Goal: Information Seeking & Learning: Learn about a topic

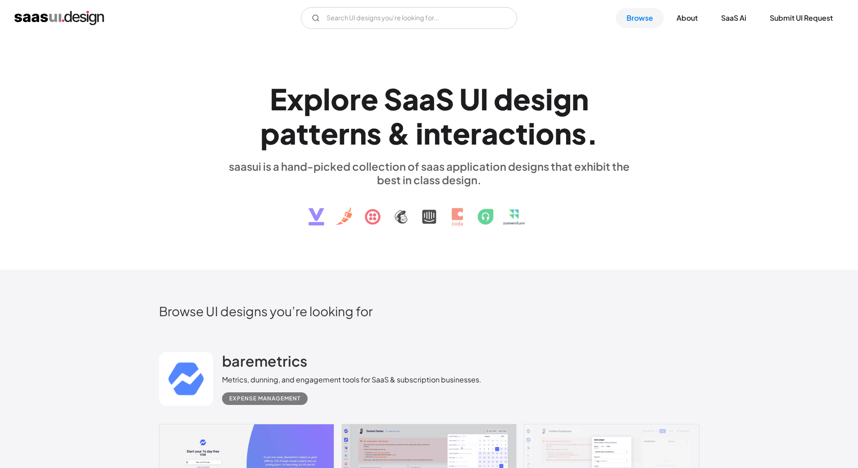
click at [565, 86] on div "g" at bounding box center [562, 99] width 18 height 35
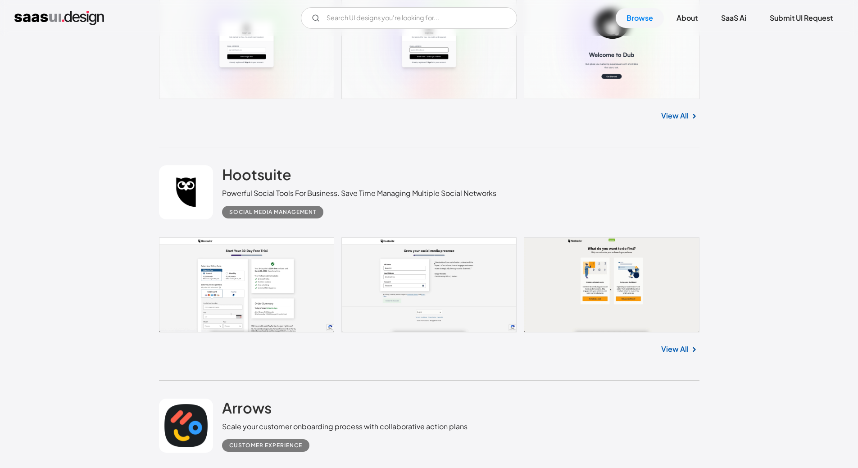
scroll to position [4461, 0]
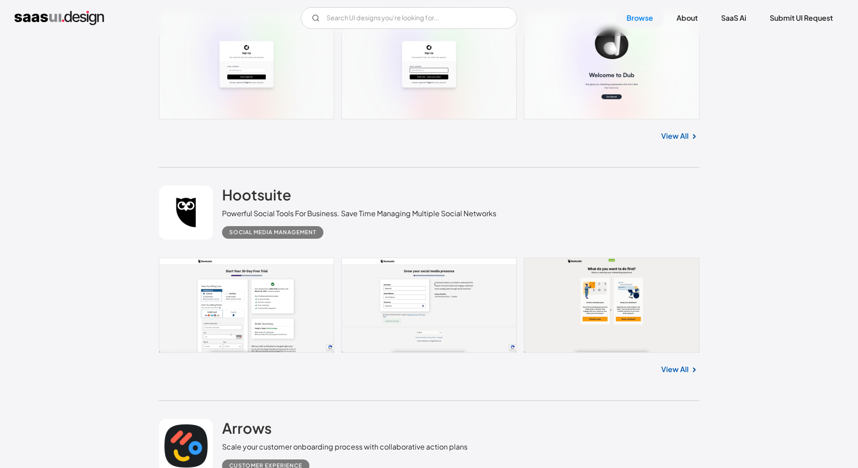
click at [302, 286] on link at bounding box center [429, 305] width 541 height 95
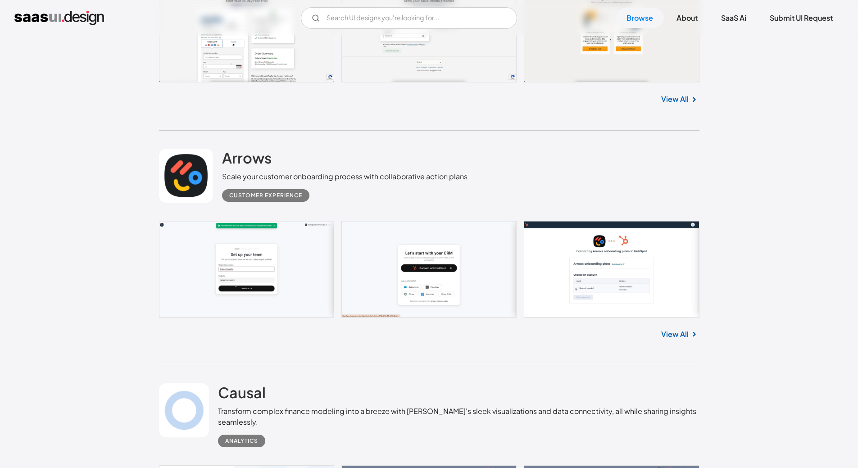
click at [397, 277] on link at bounding box center [429, 269] width 541 height 97
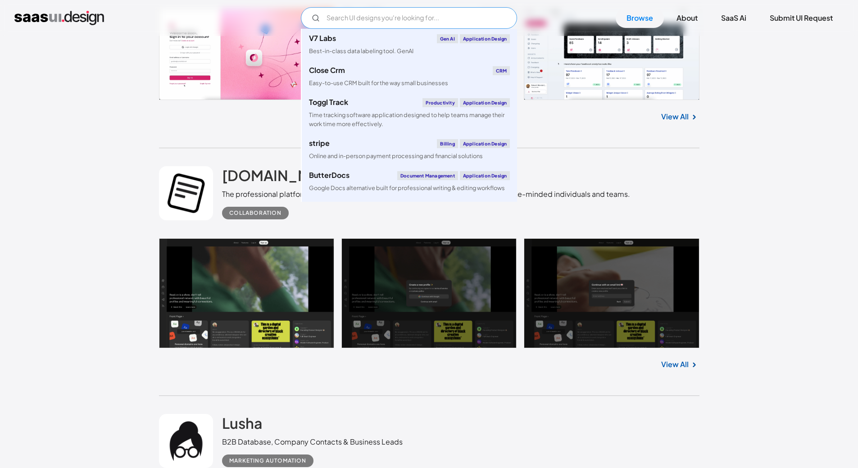
scroll to position [2028, 0]
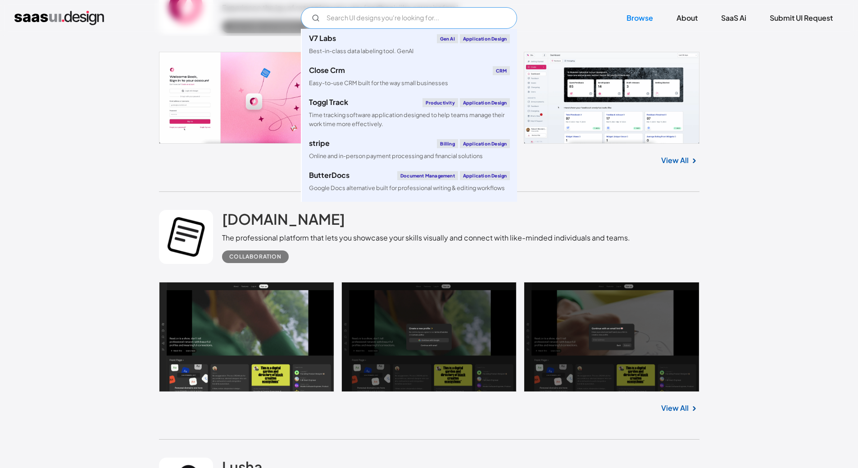
click at [379, 21] on input "Email Form" at bounding box center [409, 18] width 216 height 22
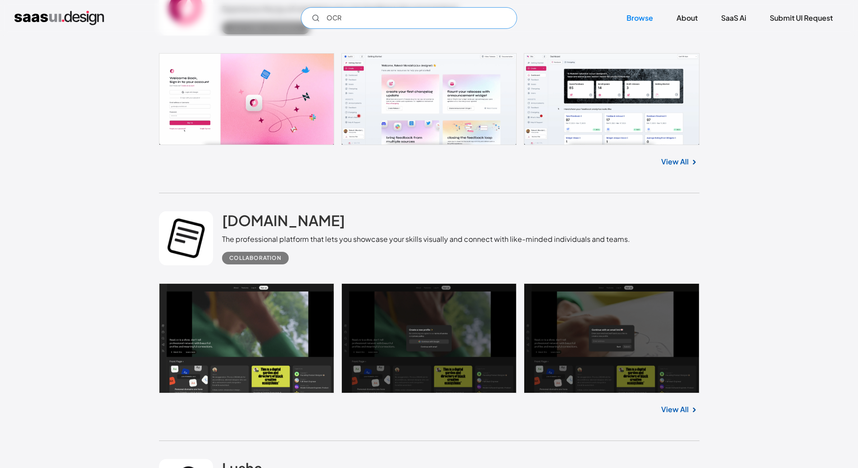
click at [354, 22] on input "OCR" at bounding box center [409, 18] width 216 height 22
type input "O"
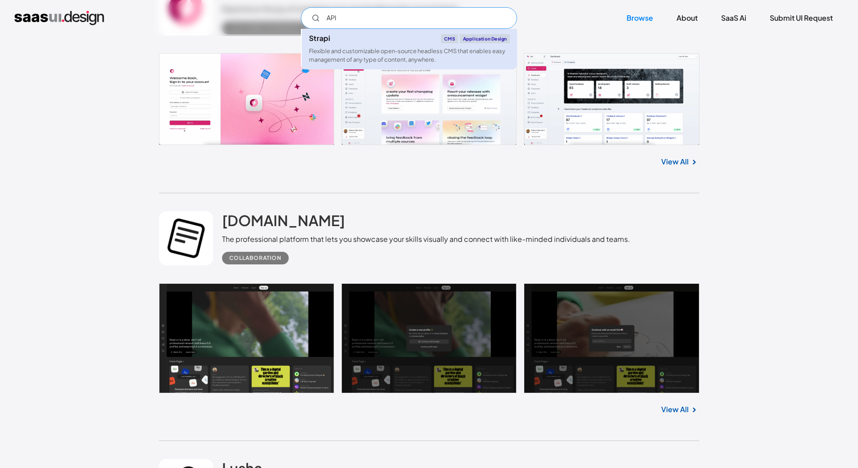
click at [373, 63] on div "Flexible and customizable open-source headless CMS that enables easy management…" at bounding box center [409, 55] width 201 height 17
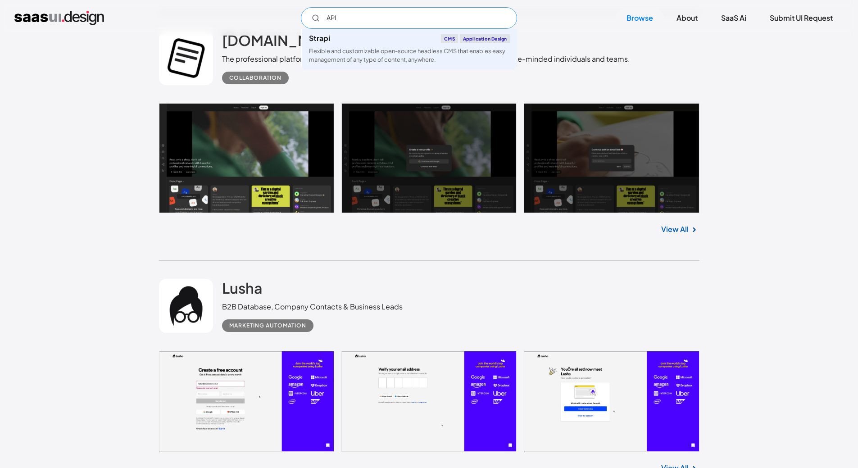
scroll to position [2343, 0]
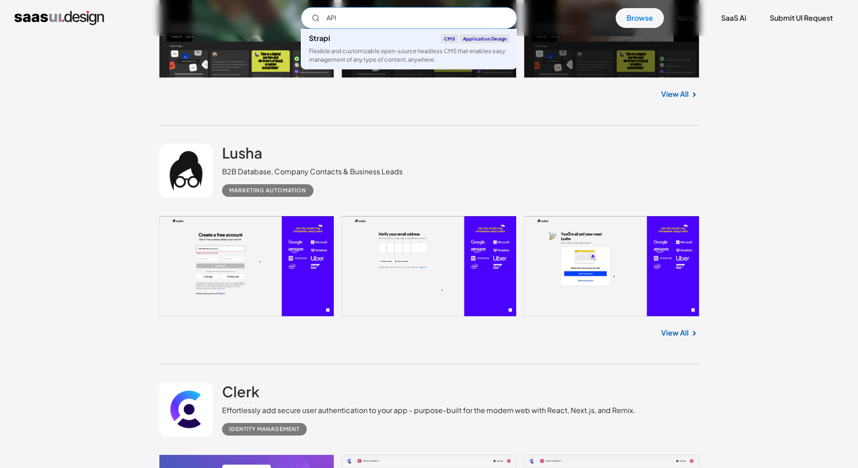
click at [451, 20] on input "API" at bounding box center [409, 18] width 216 height 22
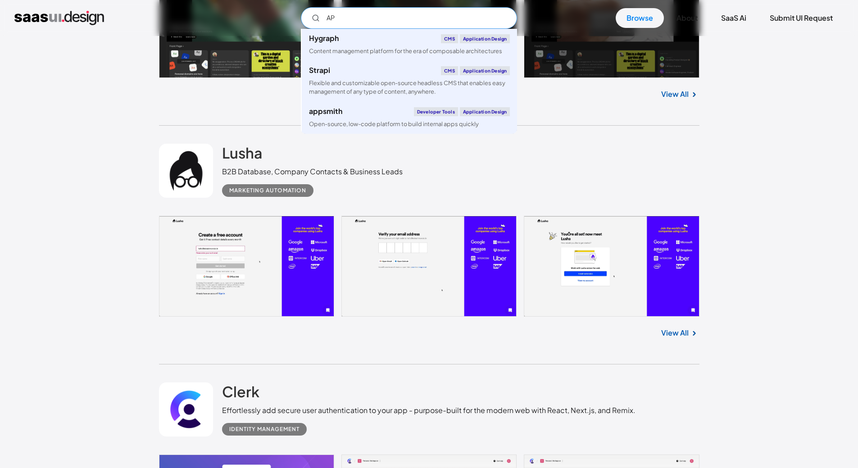
type input "A"
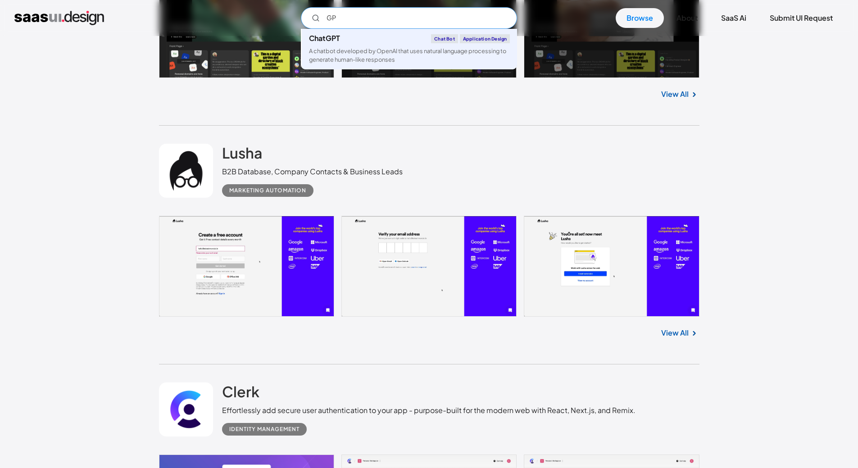
type input "G"
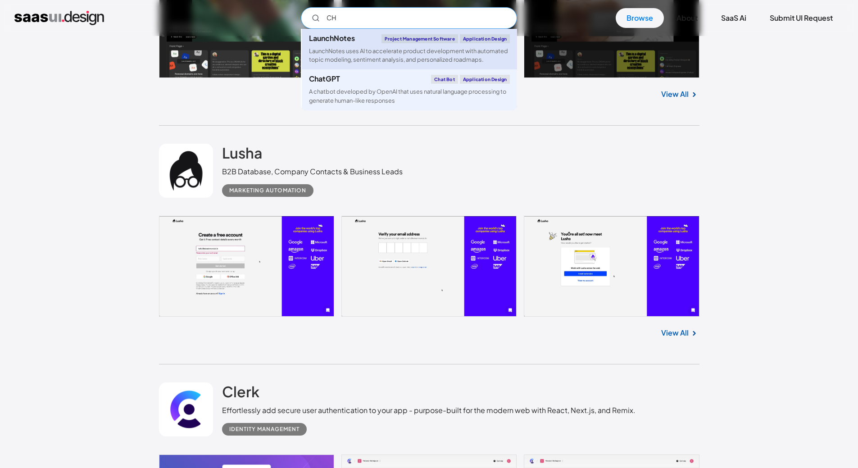
click at [347, 55] on div "LaunchNotes uses AI to accelerate product development with automated topic mode…" at bounding box center [409, 55] width 201 height 17
type input "CH"
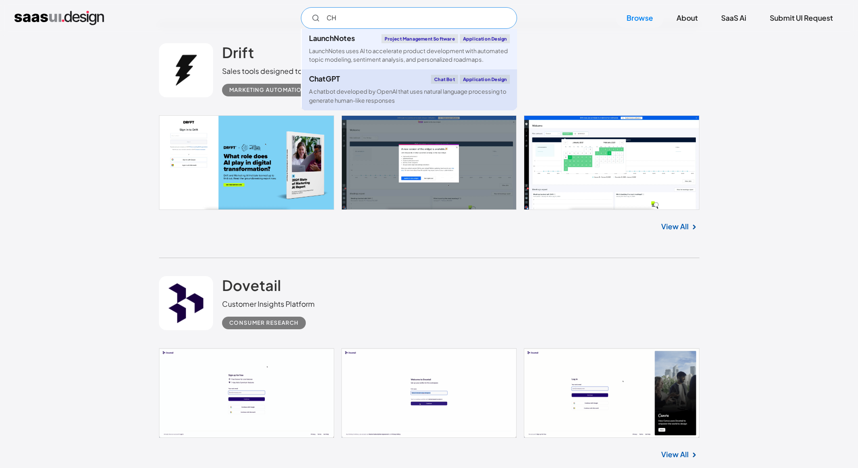
scroll to position [1442, 0]
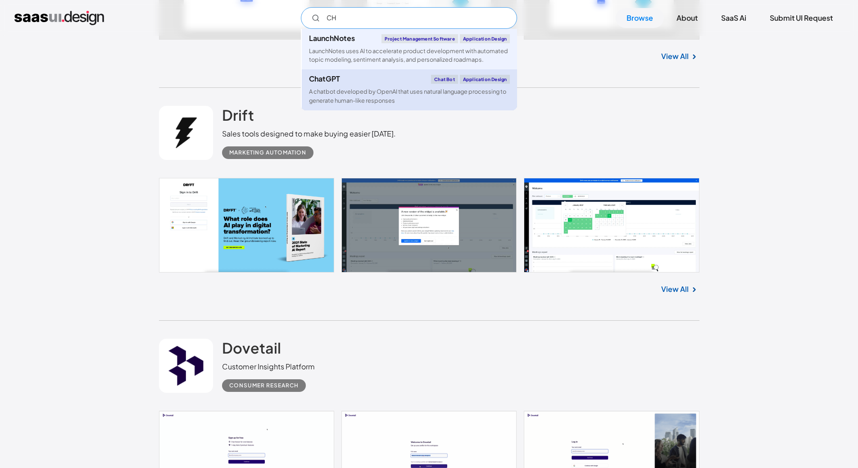
click at [353, 82] on div "ChatGPT Chat Bot Application Design" at bounding box center [409, 79] width 201 height 9
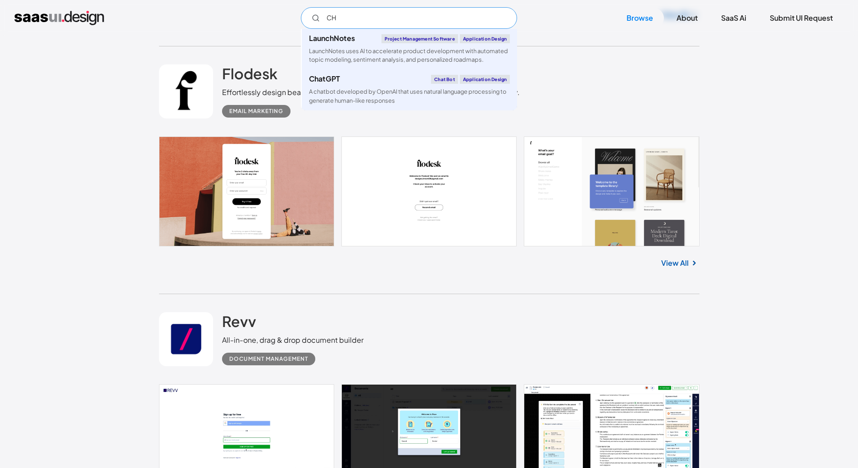
scroll to position [406, 0]
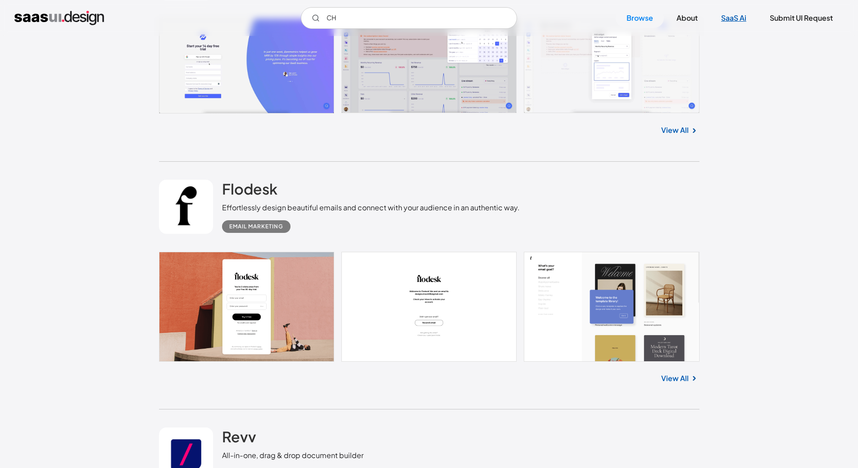
click at [725, 23] on link "SaaS Ai" at bounding box center [734, 18] width 47 height 20
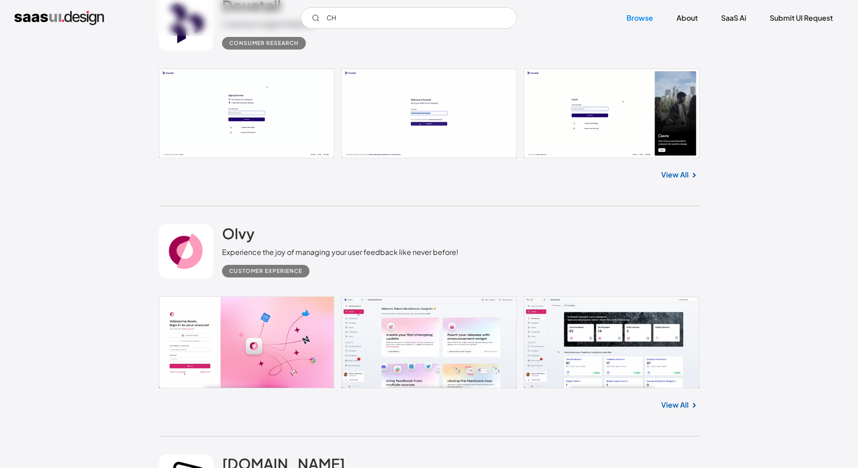
scroll to position [1802, 0]
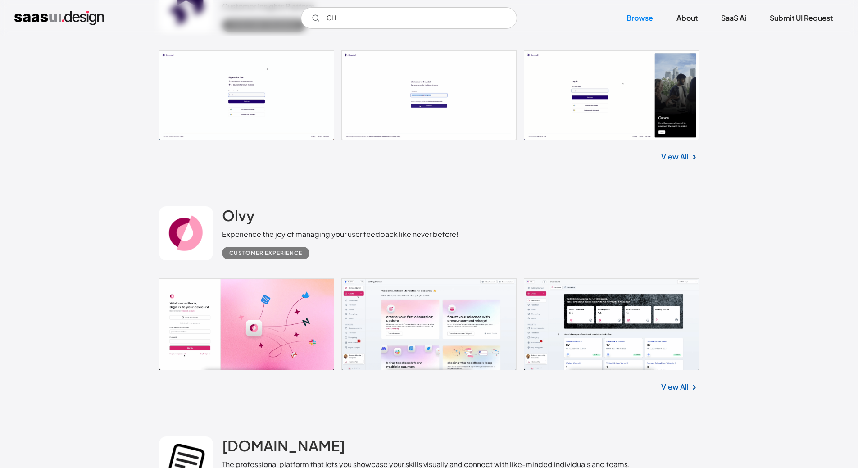
click at [411, 320] on link at bounding box center [429, 324] width 541 height 92
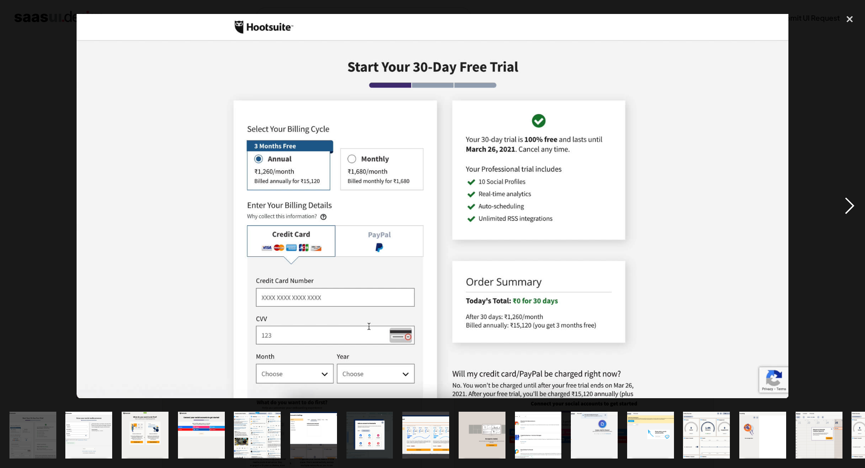
click at [846, 200] on div "next image" at bounding box center [849, 205] width 31 height 393
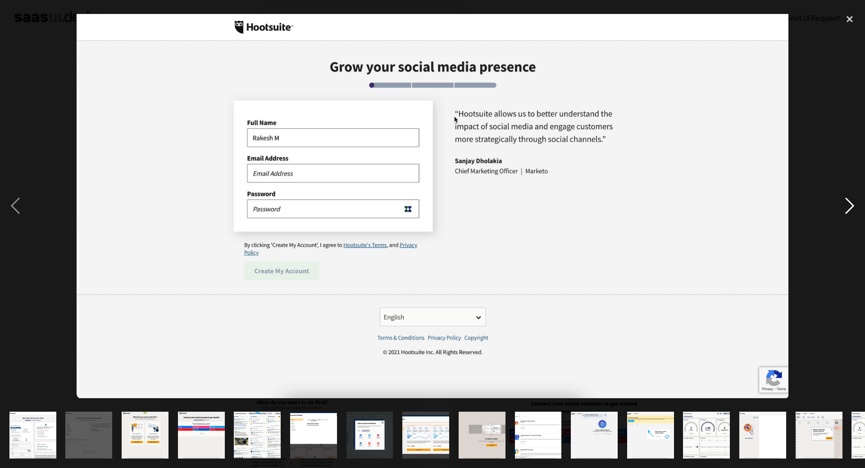
click at [846, 200] on div "next image" at bounding box center [849, 205] width 31 height 393
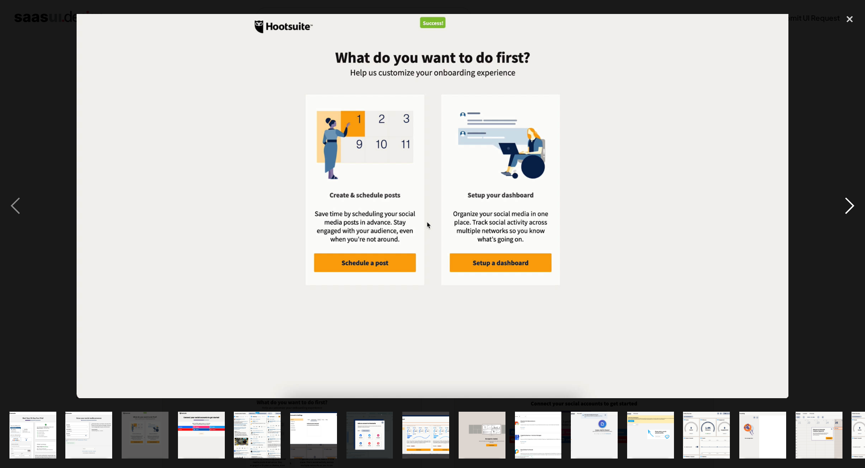
click at [846, 200] on div "next image" at bounding box center [849, 205] width 31 height 393
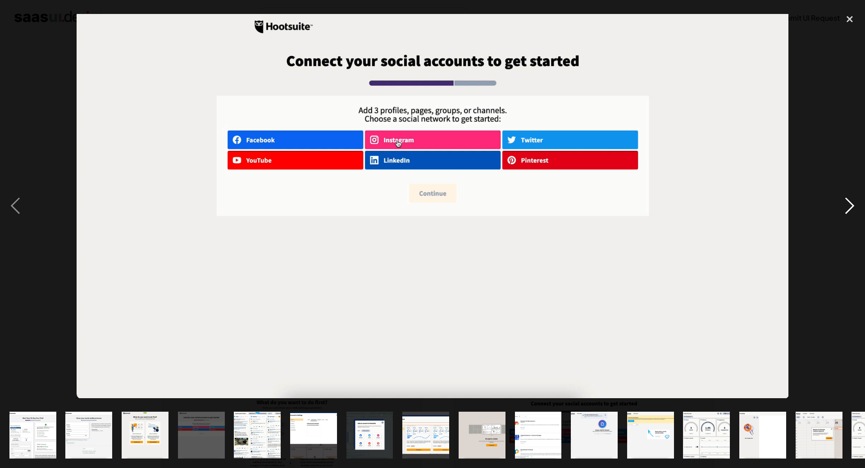
click at [845, 199] on div "next image" at bounding box center [849, 205] width 31 height 393
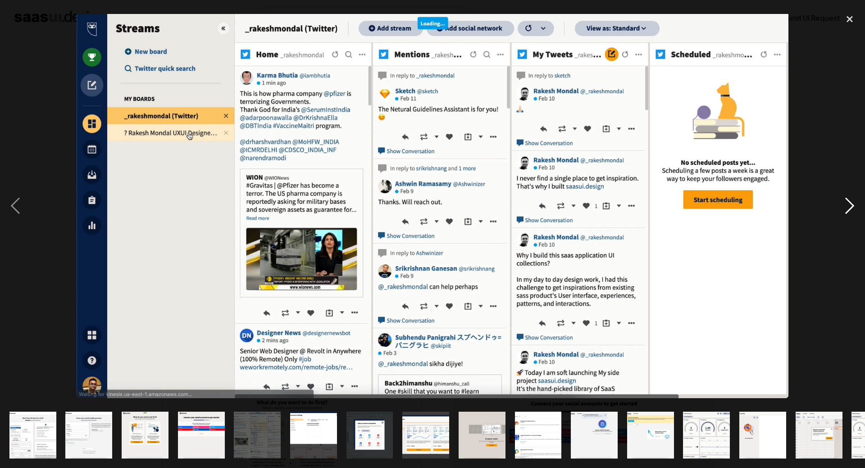
click at [844, 200] on div "next image" at bounding box center [849, 205] width 31 height 393
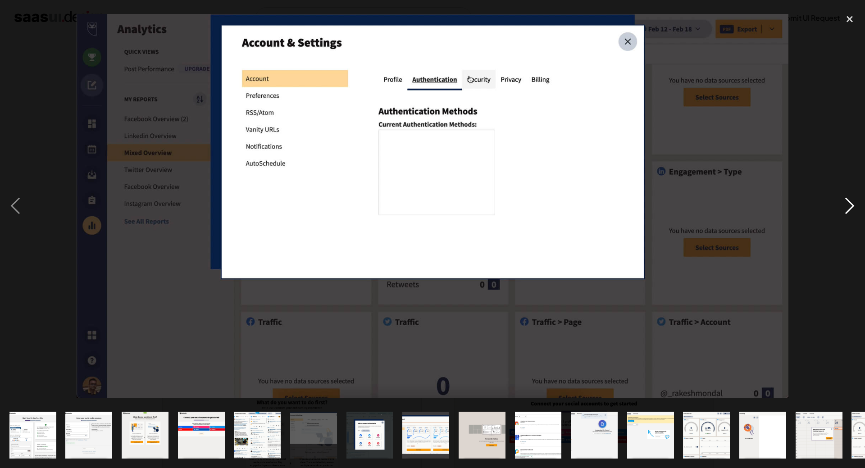
click at [844, 200] on div "next image" at bounding box center [849, 205] width 31 height 393
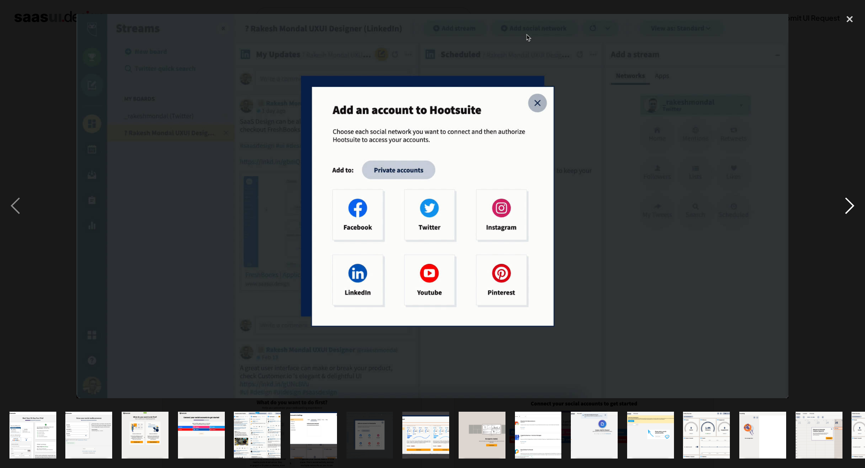
click at [844, 199] on div "next image" at bounding box center [849, 205] width 31 height 393
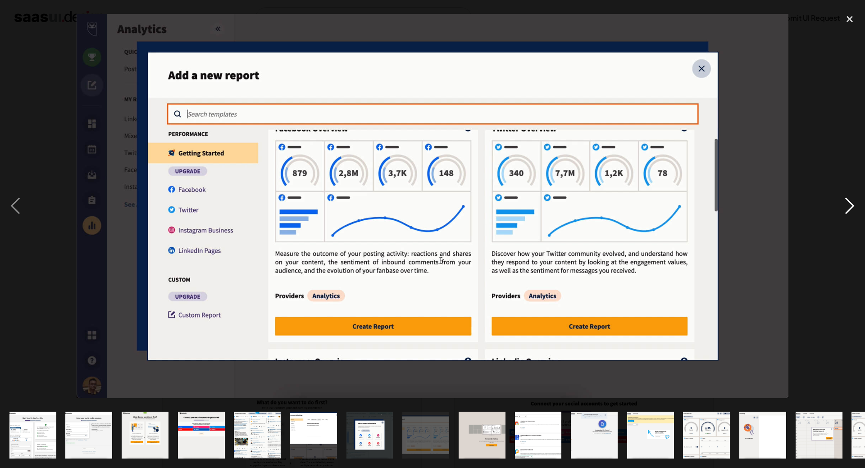
click at [842, 198] on div "next image" at bounding box center [849, 205] width 31 height 393
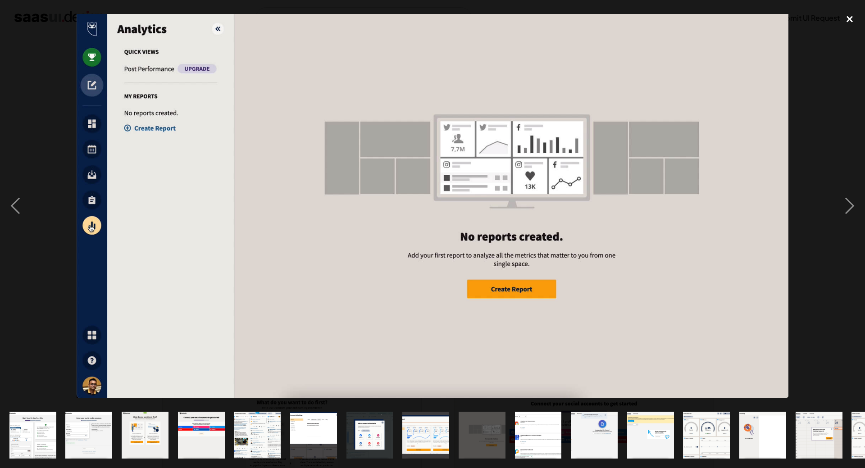
click at [853, 22] on div "close lightbox" at bounding box center [849, 19] width 31 height 20
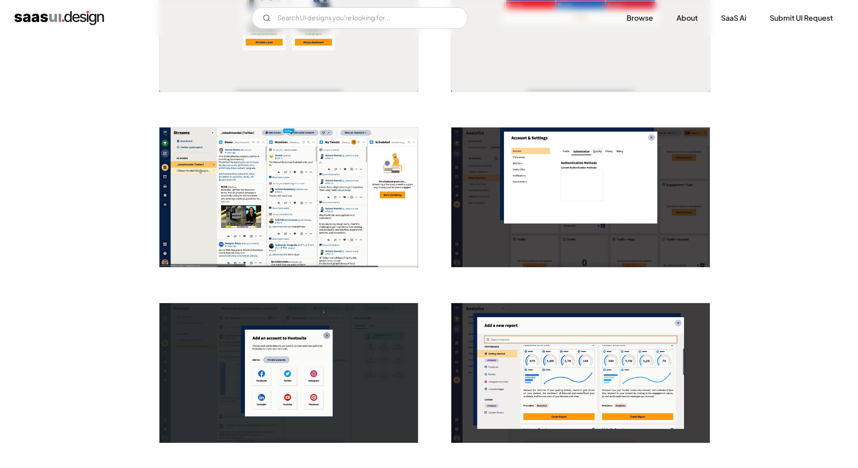
scroll to position [406, 0]
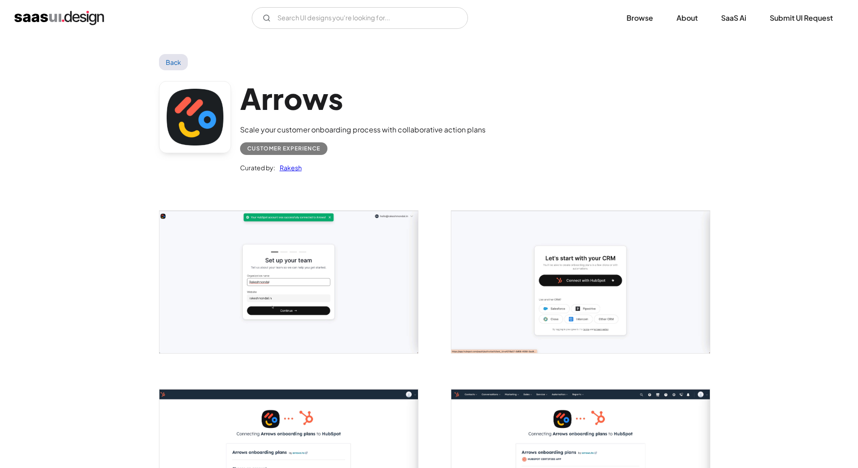
click at [561, 261] on img "open lightbox" at bounding box center [580, 282] width 259 height 142
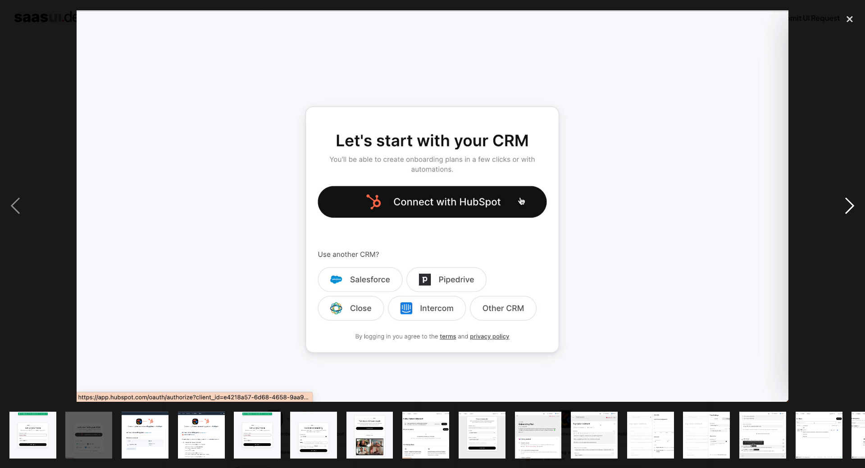
click at [858, 201] on div "next image" at bounding box center [849, 205] width 31 height 393
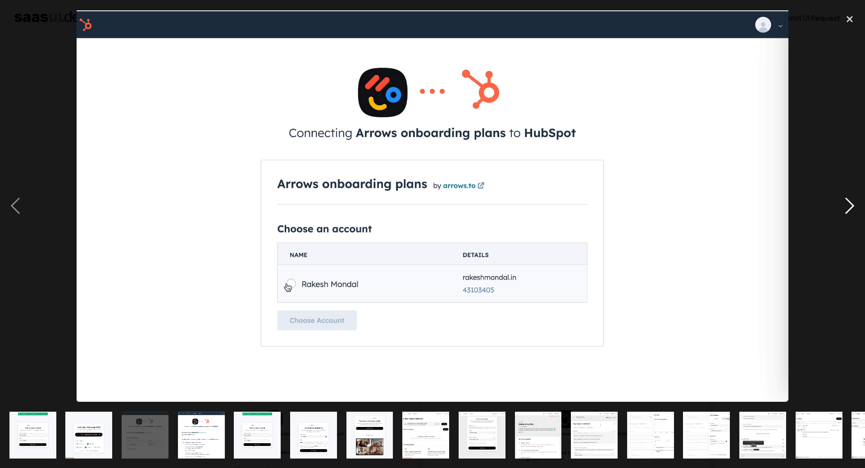
click at [858, 201] on div "next image" at bounding box center [849, 205] width 31 height 393
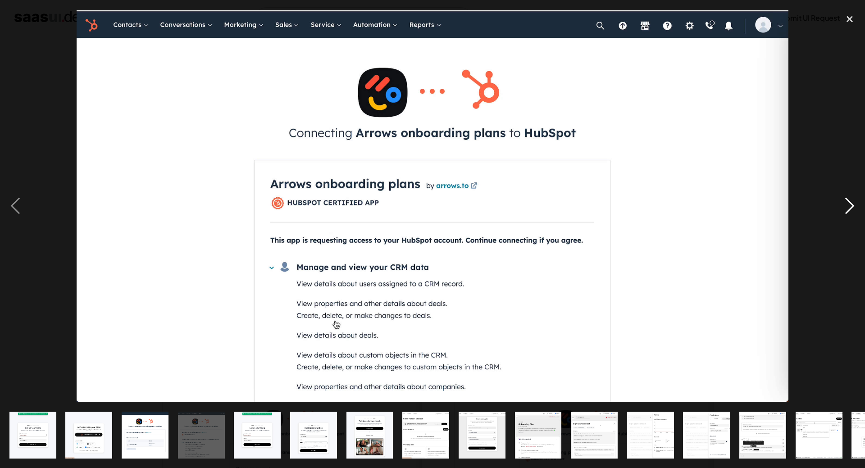
click at [854, 202] on div "next image" at bounding box center [849, 205] width 31 height 393
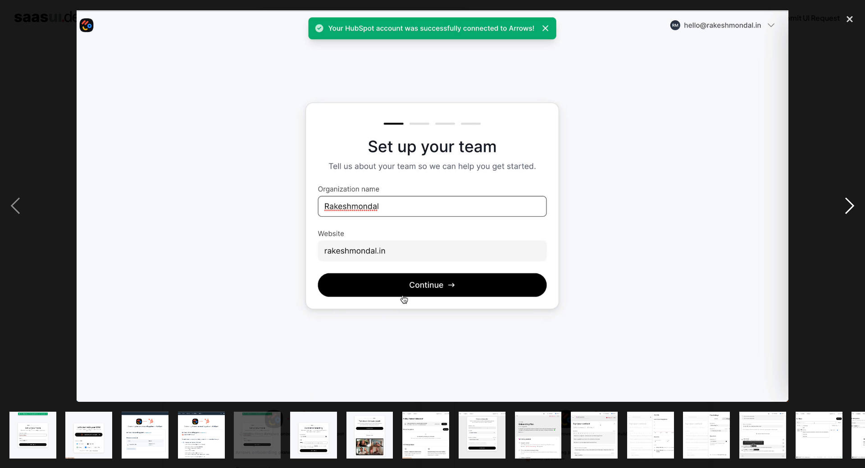
click at [845, 205] on div "next image" at bounding box center [849, 205] width 31 height 393
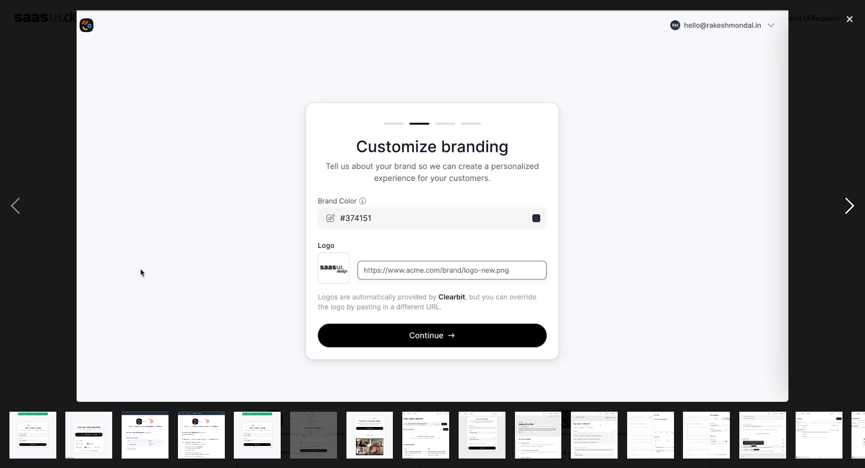
click at [844, 205] on div "next image" at bounding box center [849, 205] width 31 height 393
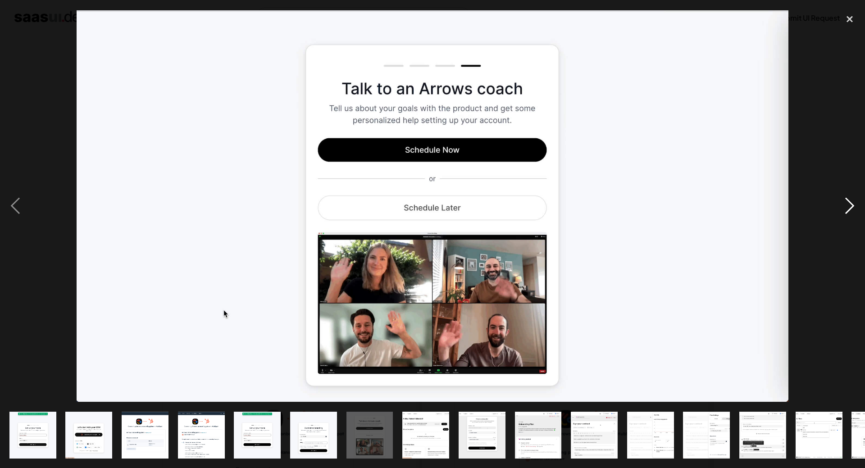
click at [843, 205] on div "next image" at bounding box center [849, 205] width 31 height 393
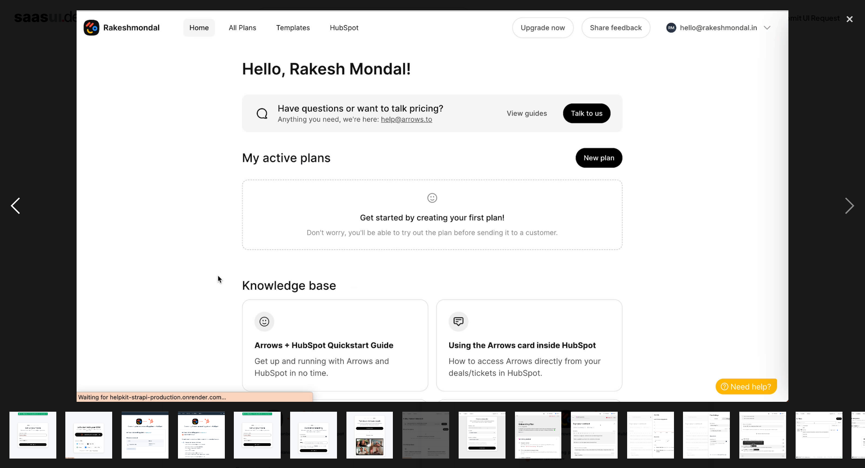
click at [17, 206] on div "previous image" at bounding box center [15, 205] width 31 height 393
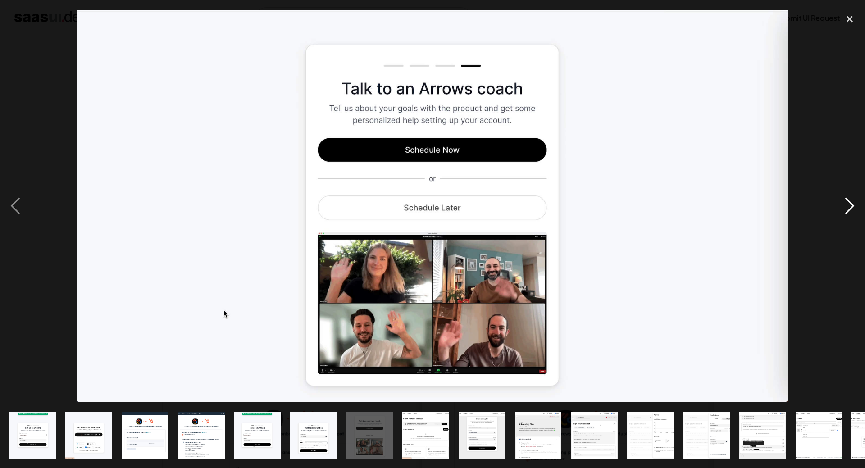
click at [845, 209] on div "next image" at bounding box center [849, 205] width 31 height 393
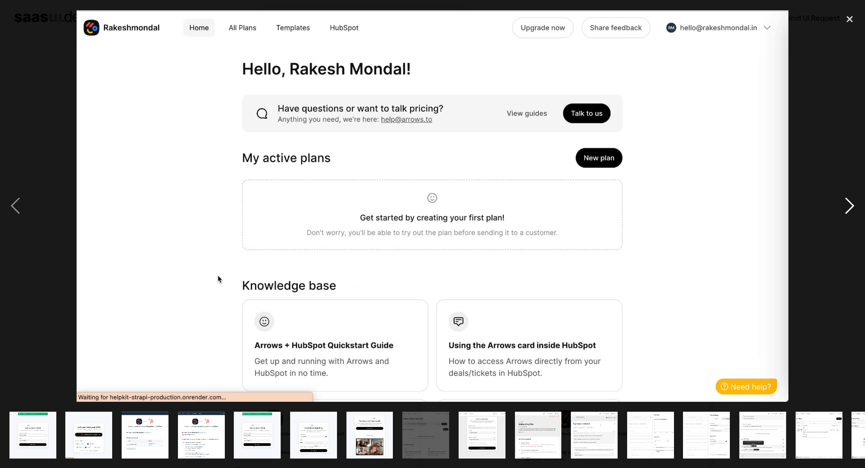
click at [845, 209] on div "next image" at bounding box center [849, 205] width 31 height 393
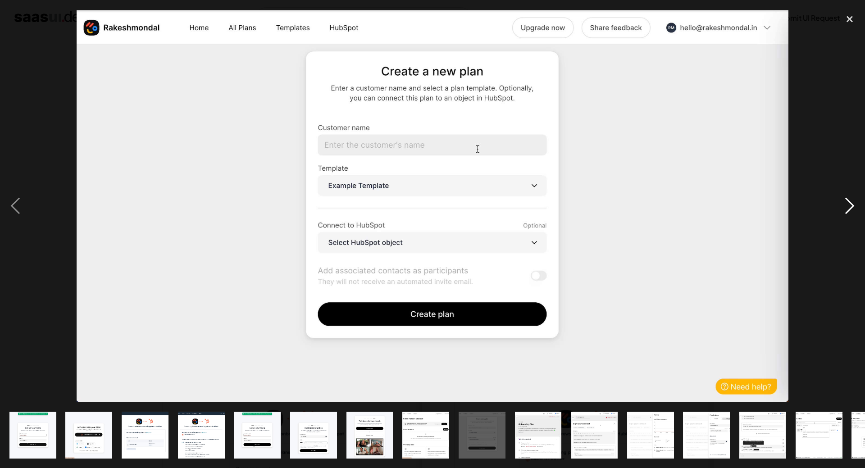
click at [845, 209] on div "next image" at bounding box center [849, 205] width 31 height 393
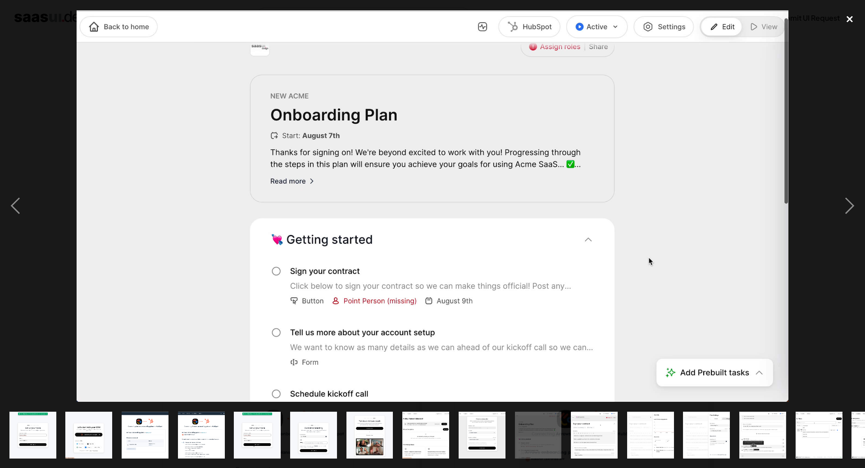
click at [848, 26] on div "close lightbox" at bounding box center [849, 19] width 31 height 20
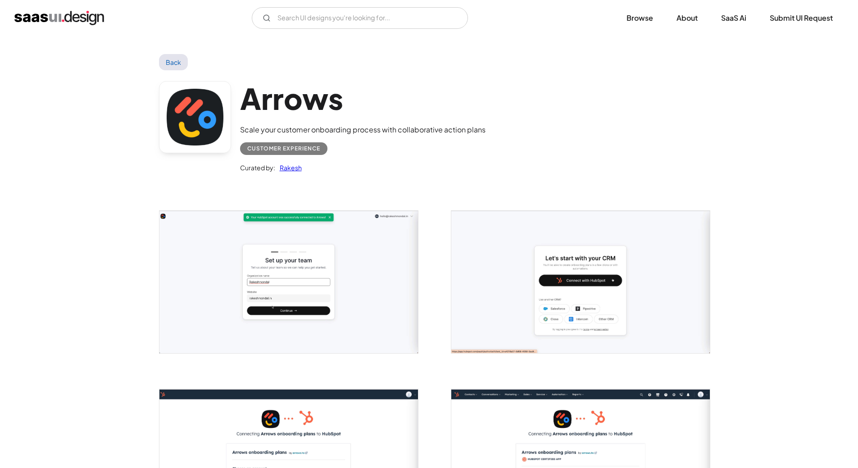
click at [164, 61] on link "Back" at bounding box center [173, 62] width 29 height 16
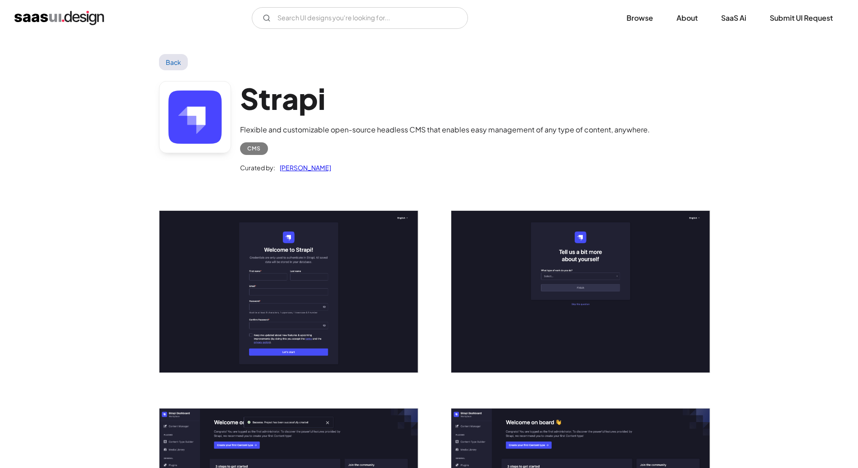
click at [290, 255] on img "open lightbox" at bounding box center [289, 292] width 259 height 162
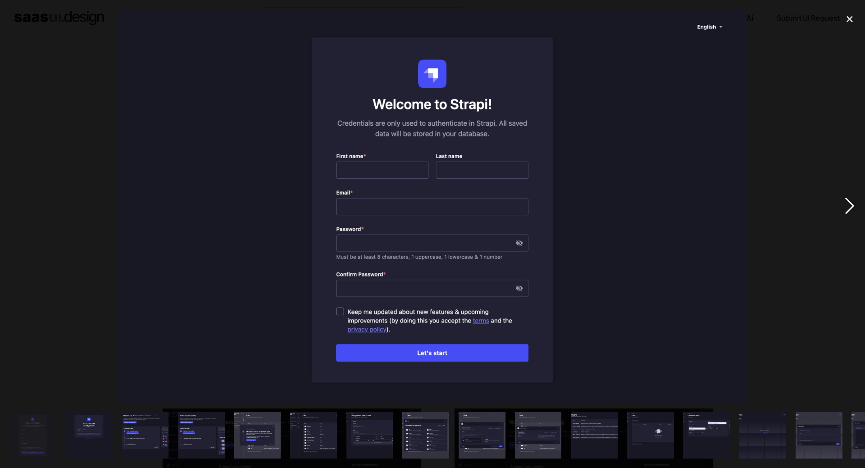
click at [847, 205] on div "next image" at bounding box center [849, 205] width 31 height 393
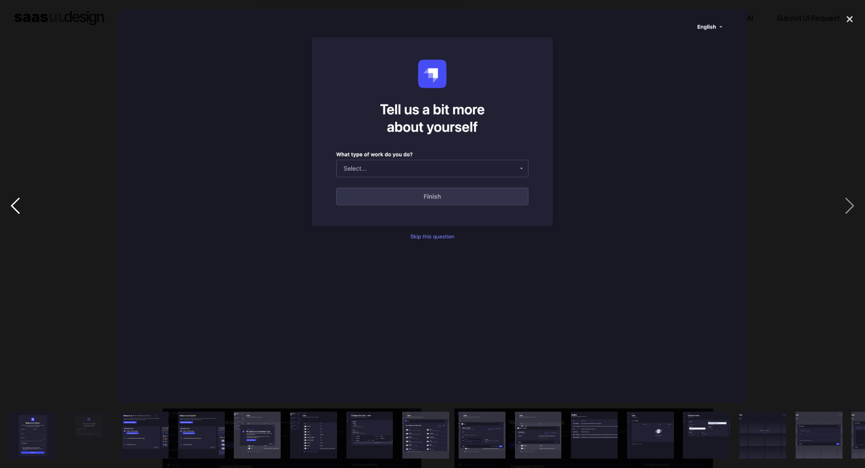
click at [11, 210] on div "previous image" at bounding box center [15, 205] width 31 height 393
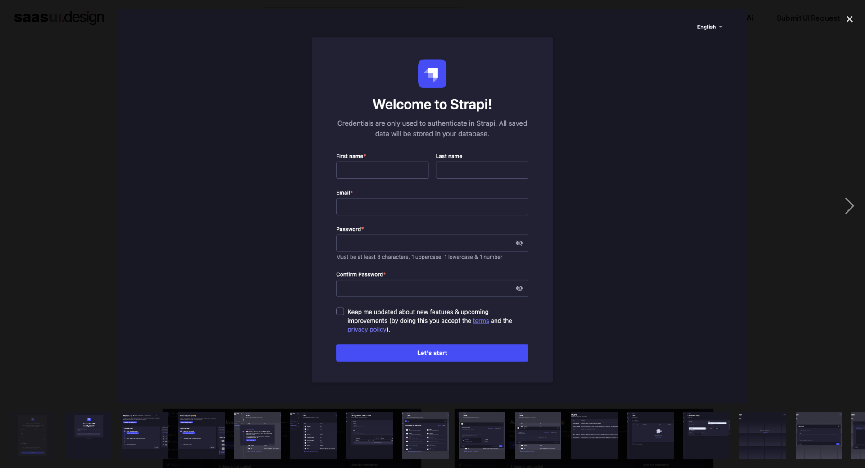
click at [829, 199] on div at bounding box center [432, 205] width 865 height 393
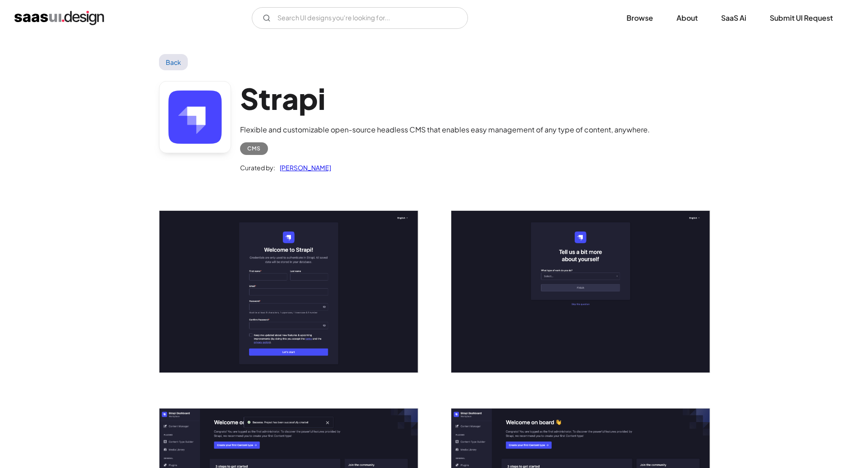
click at [525, 300] on img "open lightbox" at bounding box center [580, 292] width 259 height 162
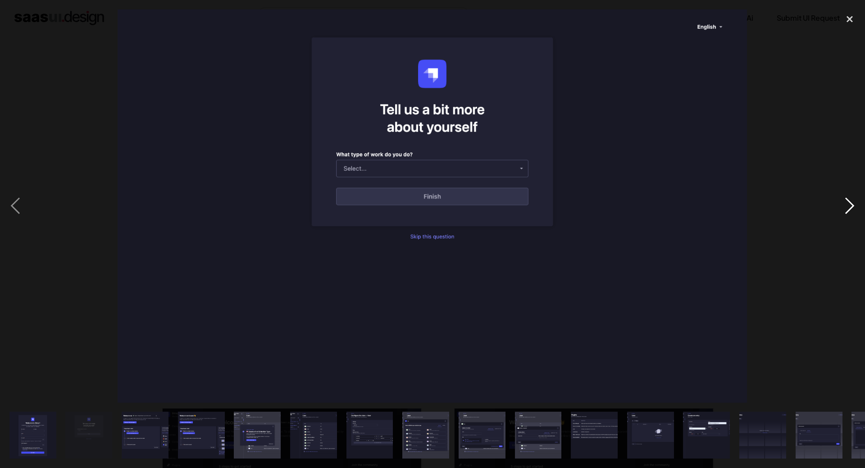
click at [856, 212] on div "next image" at bounding box center [849, 205] width 31 height 393
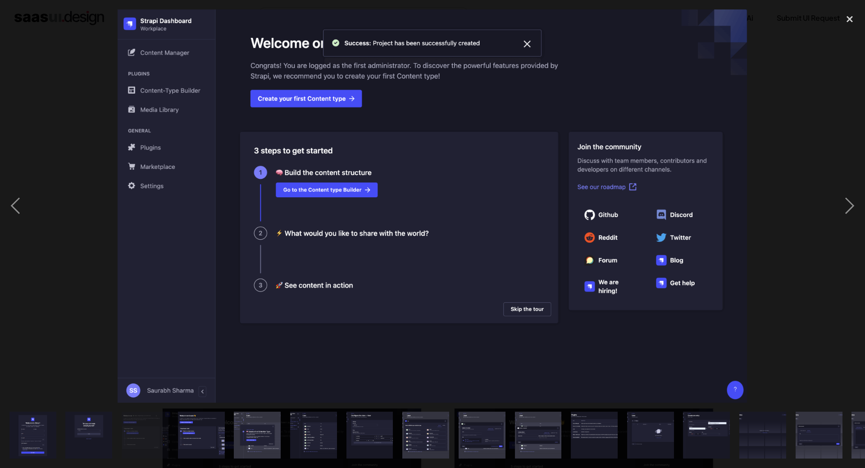
click at [826, 199] on div at bounding box center [432, 205] width 865 height 393
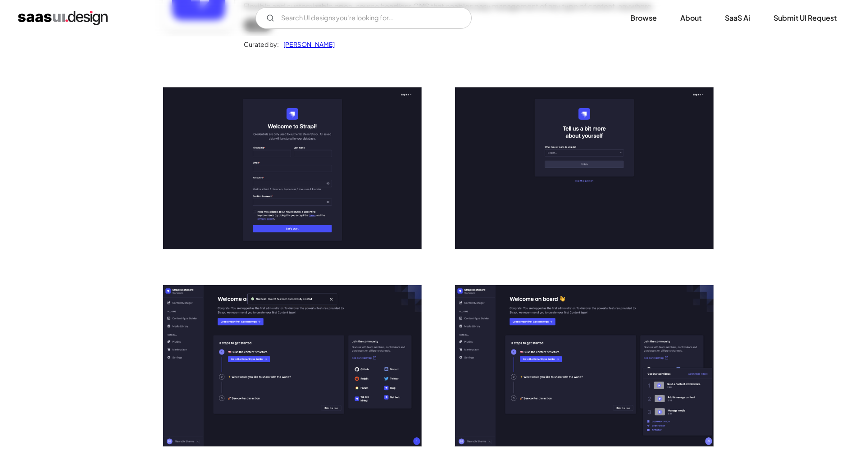
scroll to position [315, 0]
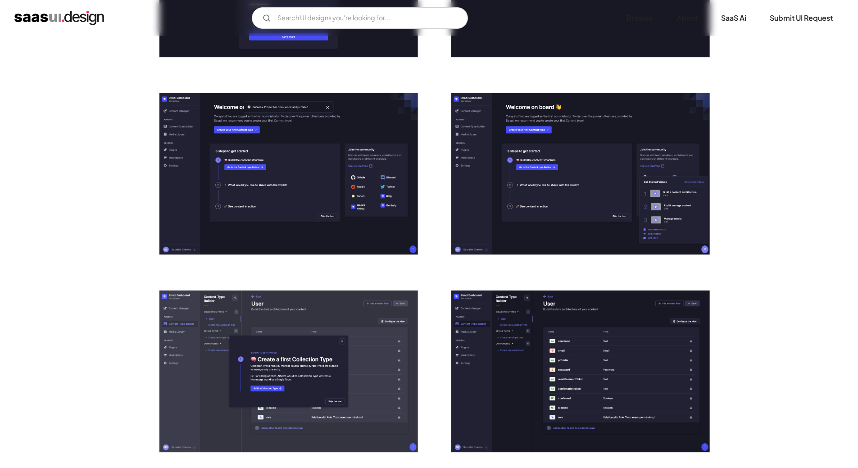
click at [629, 191] on img "open lightbox" at bounding box center [580, 174] width 259 height 162
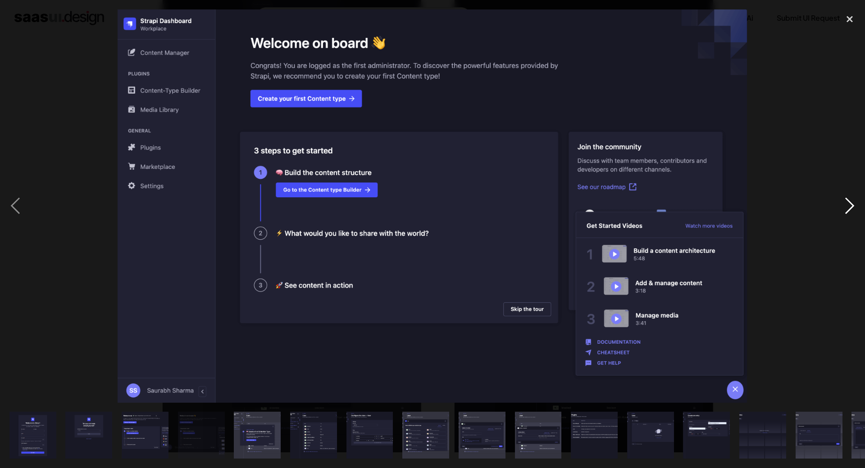
click at [847, 204] on div "next image" at bounding box center [849, 205] width 31 height 393
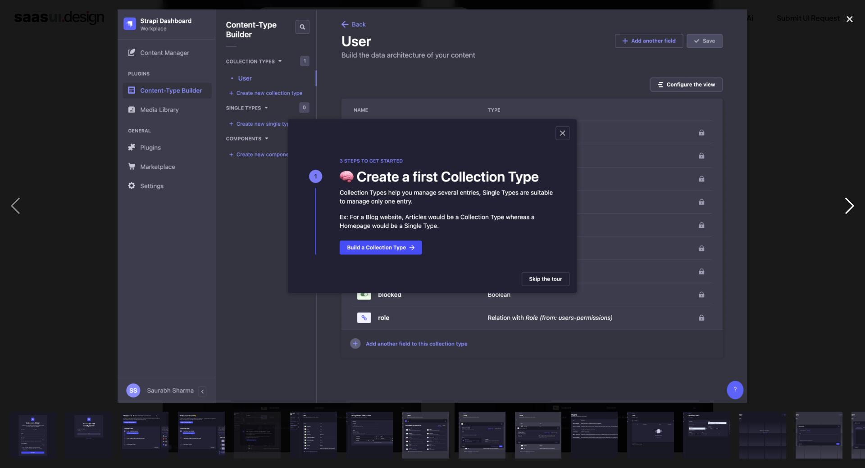
click at [847, 204] on div "next image" at bounding box center [849, 205] width 31 height 393
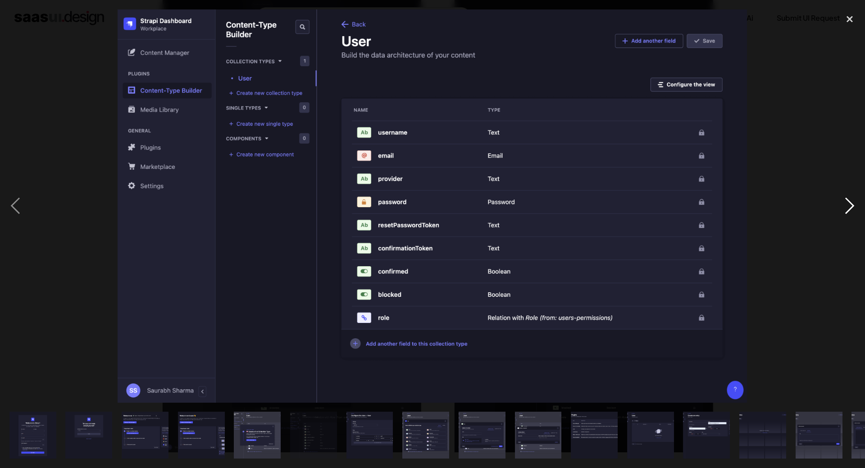
click at [847, 204] on div "next image" at bounding box center [849, 205] width 31 height 393
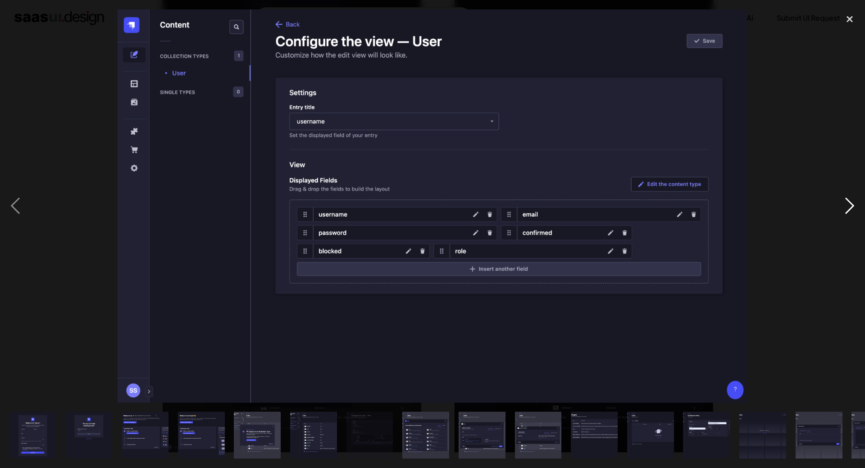
click at [845, 205] on div "next image" at bounding box center [849, 205] width 31 height 393
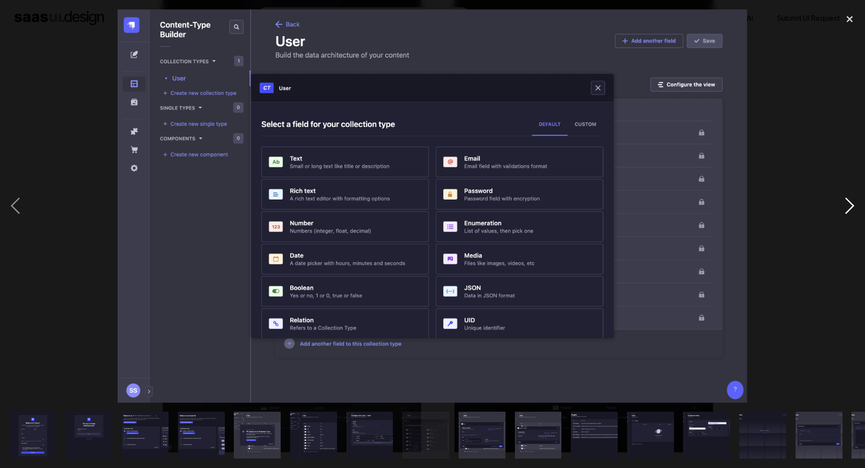
click at [847, 203] on div "next image" at bounding box center [849, 205] width 31 height 393
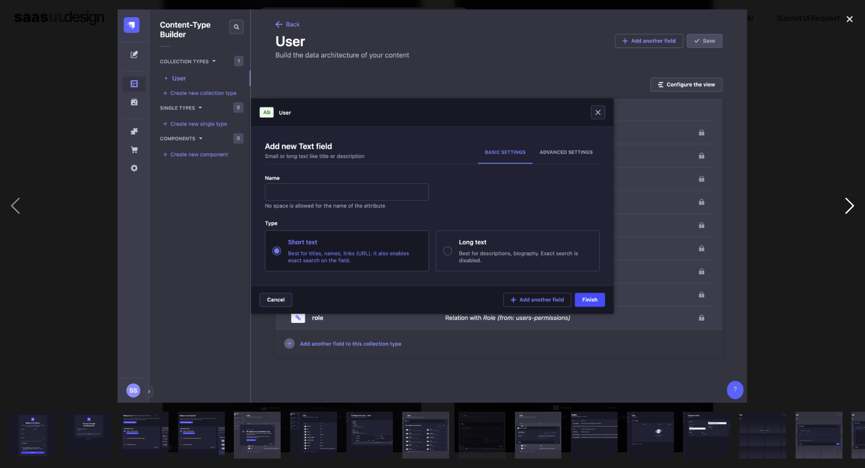
click at [848, 202] on div "next image" at bounding box center [849, 205] width 31 height 393
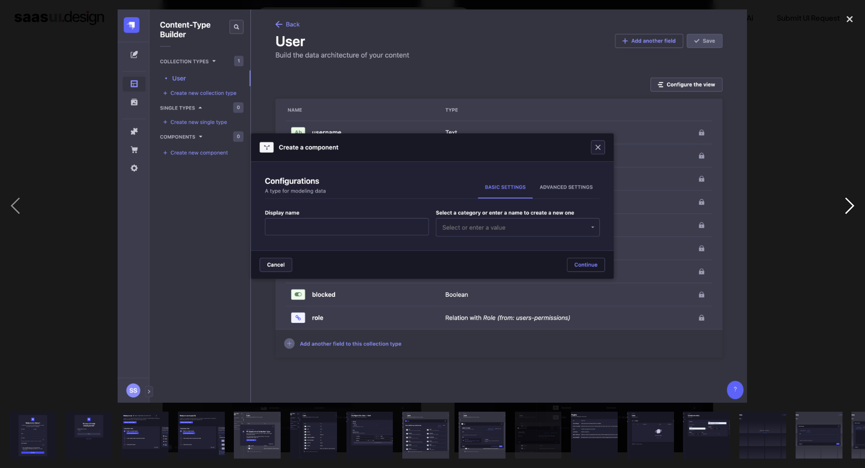
click at [846, 203] on div "next image" at bounding box center [849, 205] width 31 height 393
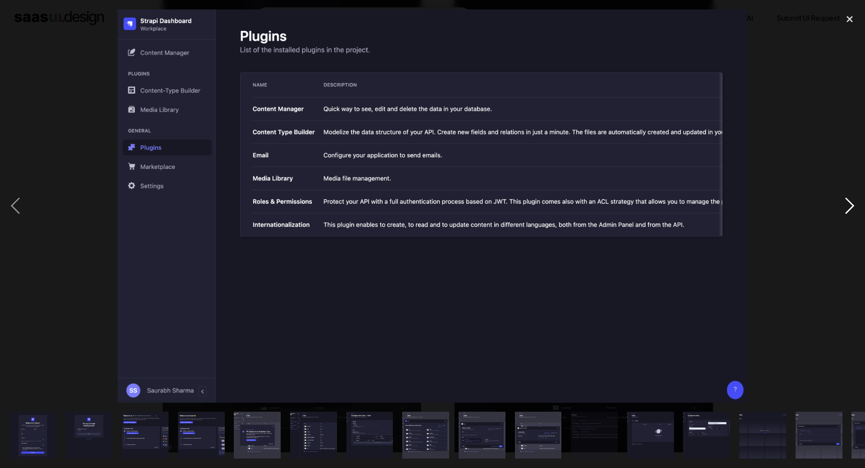
click at [846, 203] on div "next image" at bounding box center [849, 205] width 31 height 393
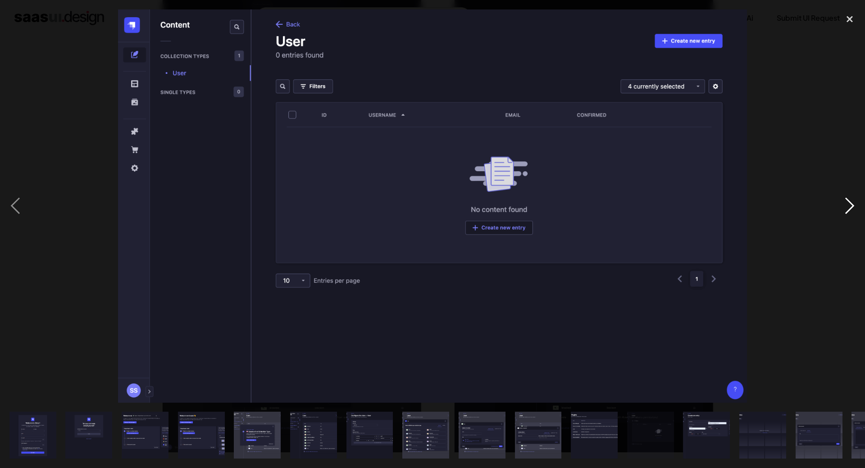
click at [844, 211] on div "next image" at bounding box center [849, 205] width 31 height 393
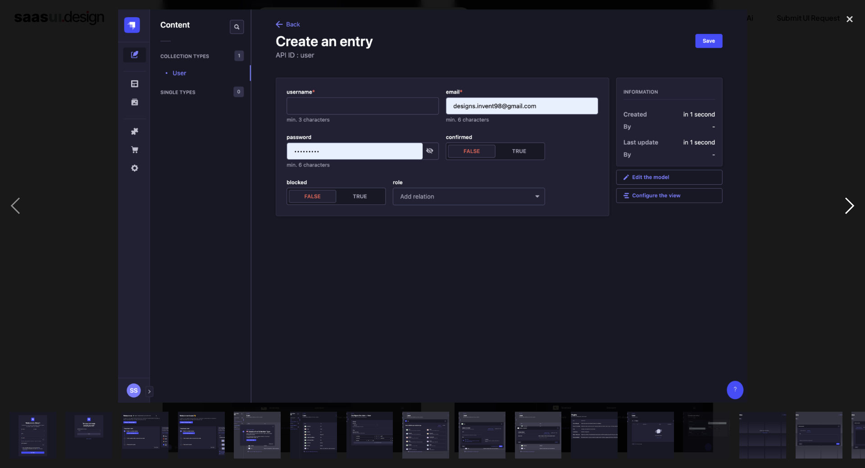
click at [844, 211] on div "next image" at bounding box center [849, 205] width 31 height 393
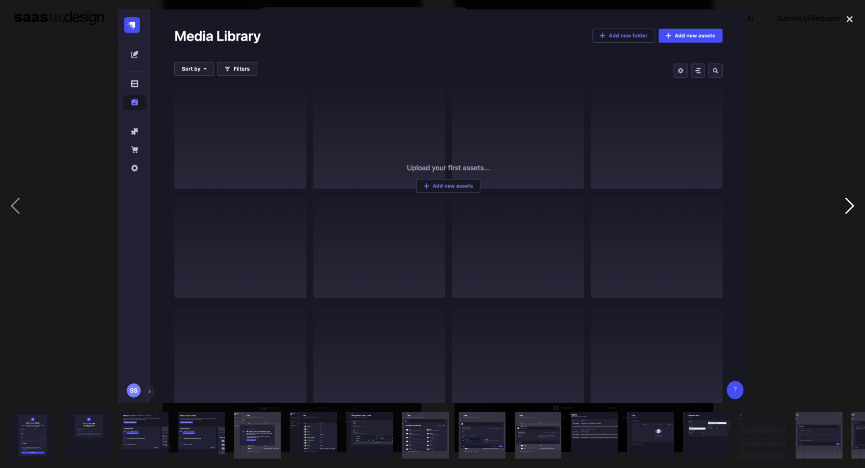
click at [844, 211] on div "next image" at bounding box center [849, 205] width 31 height 393
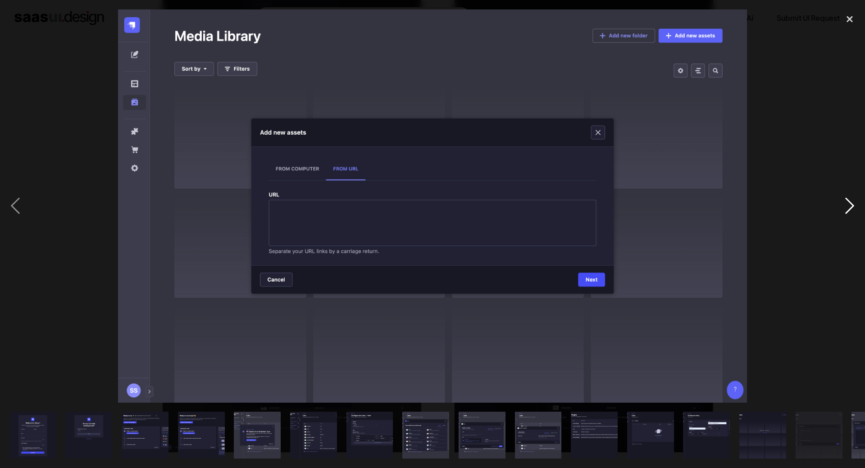
click at [844, 211] on div "next image" at bounding box center [849, 205] width 31 height 393
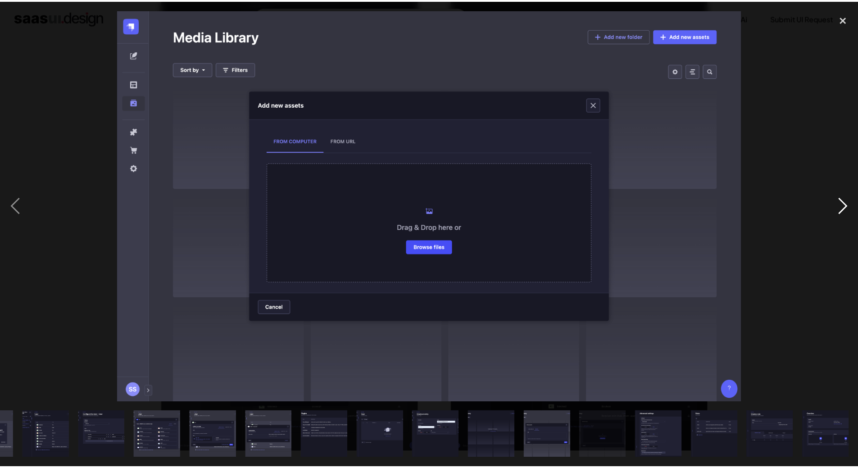
scroll to position [0, 268]
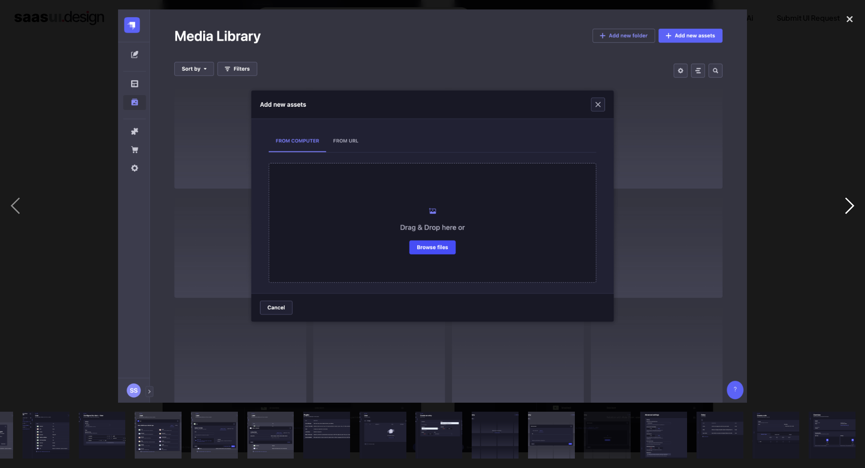
click at [844, 211] on div "next image" at bounding box center [849, 205] width 31 height 393
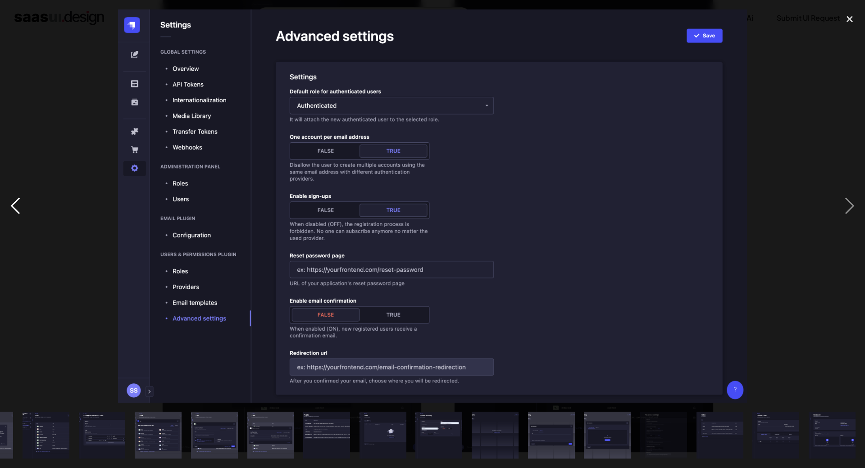
click at [6, 202] on div "previous image" at bounding box center [15, 205] width 31 height 393
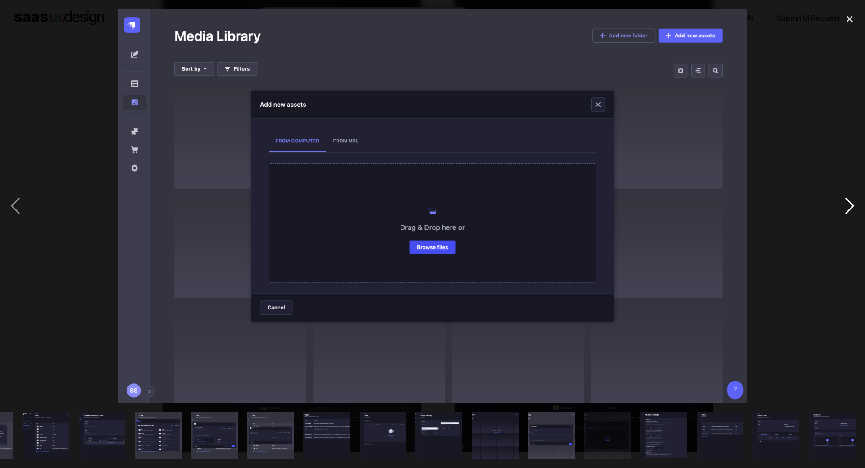
click at [848, 201] on div "next image" at bounding box center [849, 205] width 31 height 393
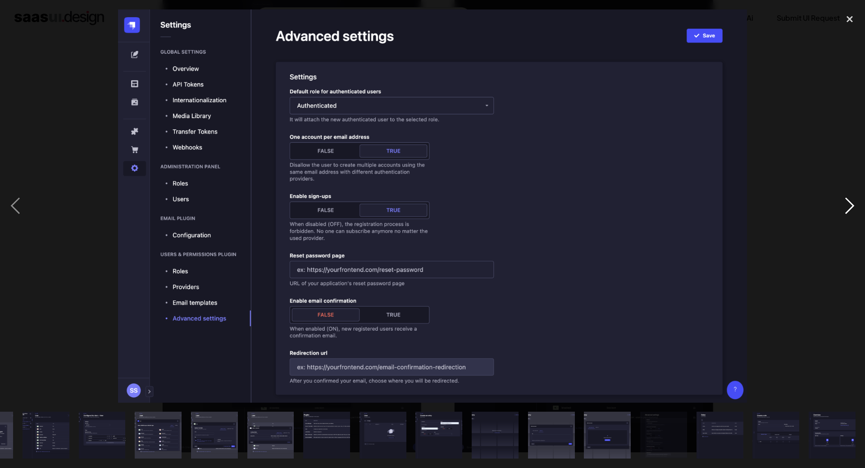
click at [848, 201] on div "next image" at bounding box center [849, 205] width 31 height 393
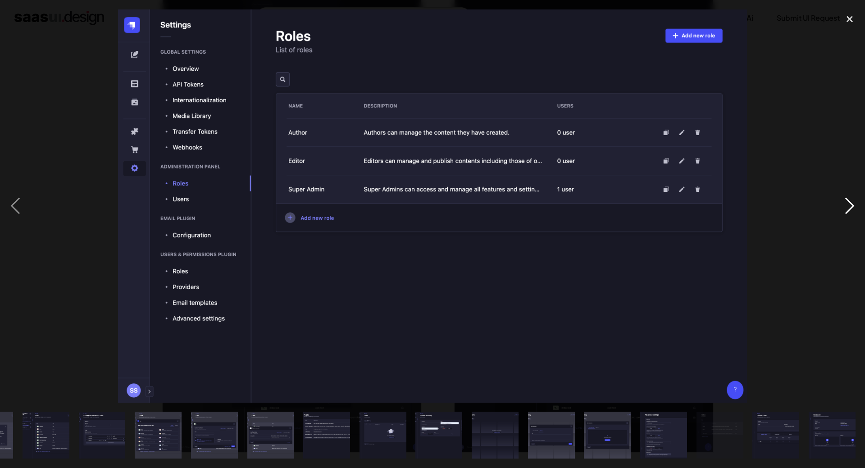
click at [848, 201] on div "next image" at bounding box center [849, 205] width 31 height 393
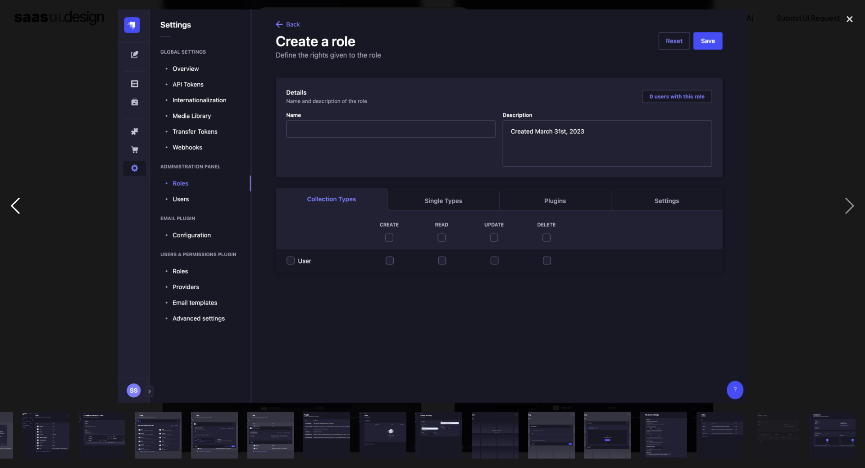
click at [0, 202] on div "previous image" at bounding box center [15, 205] width 31 height 393
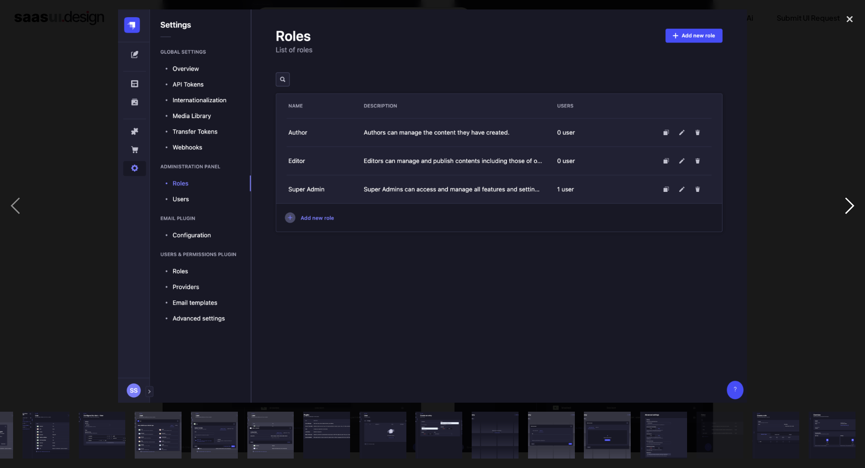
click at [847, 196] on div "next image" at bounding box center [849, 205] width 31 height 393
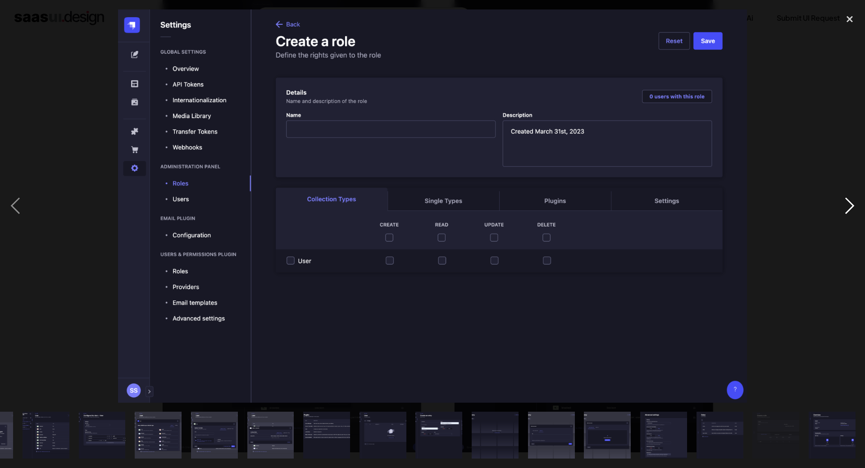
click at [848, 204] on div "next image" at bounding box center [849, 205] width 31 height 393
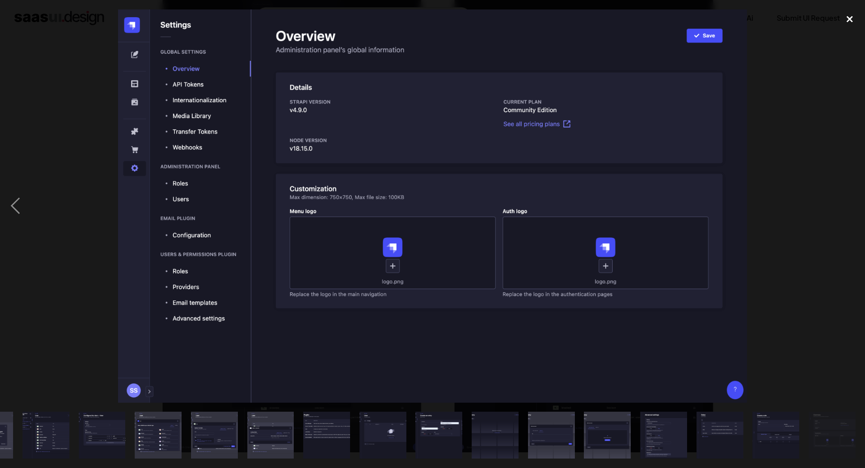
click at [845, 18] on div "close lightbox" at bounding box center [849, 19] width 31 height 20
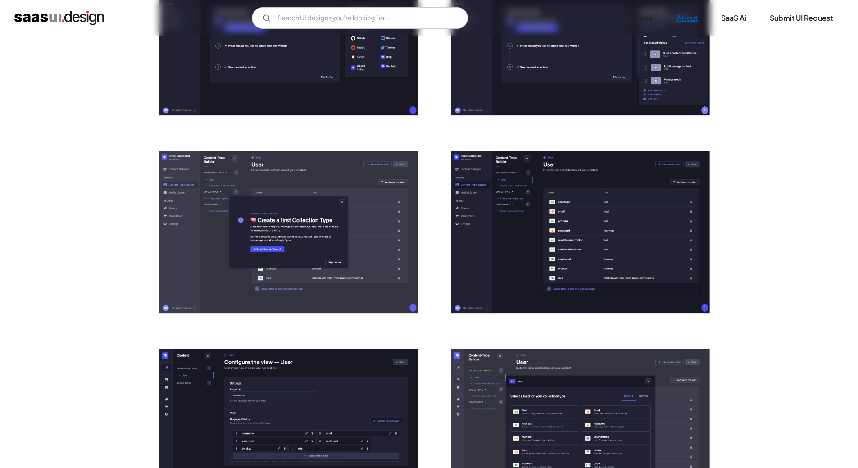
scroll to position [270, 0]
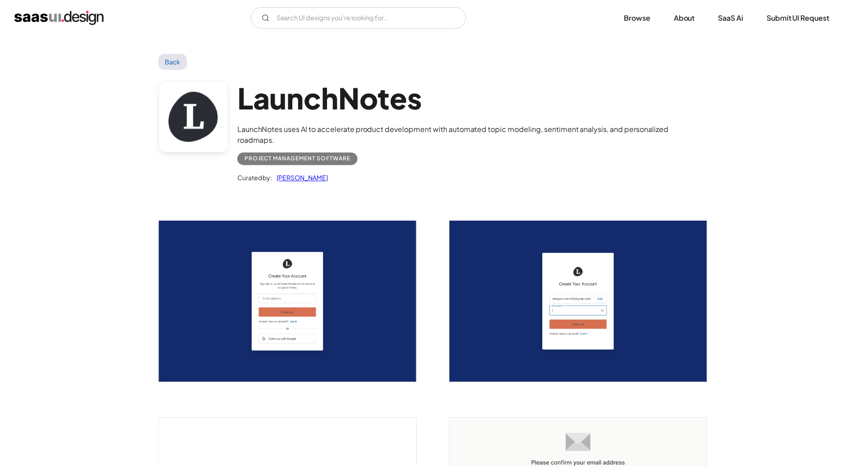
click at [255, 274] on img "open lightbox" at bounding box center [289, 303] width 259 height 162
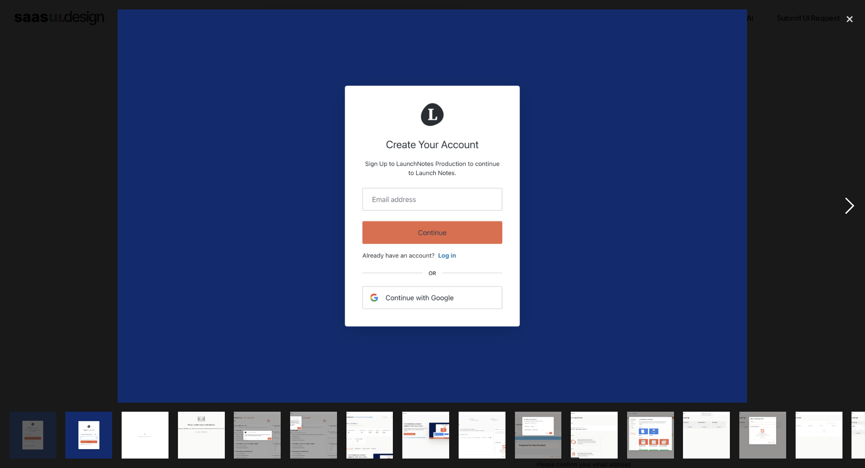
click at [853, 204] on div "next image" at bounding box center [849, 205] width 31 height 393
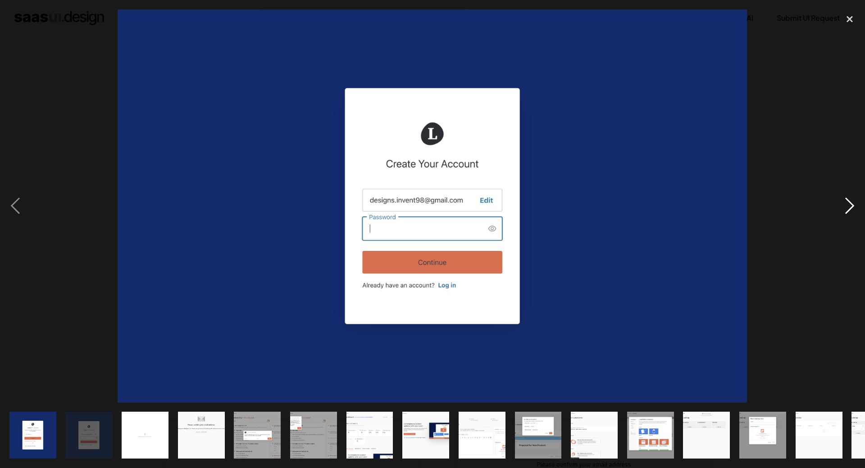
click at [849, 203] on div "next image" at bounding box center [849, 205] width 31 height 393
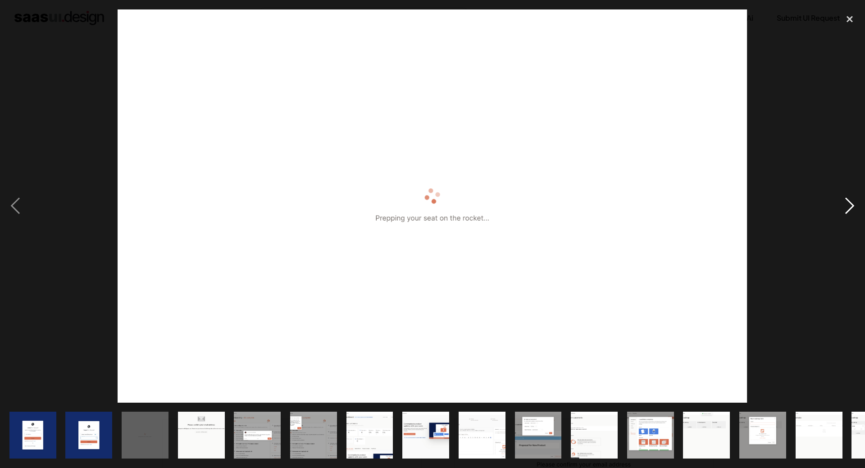
click at [848, 204] on div "next image" at bounding box center [849, 205] width 31 height 393
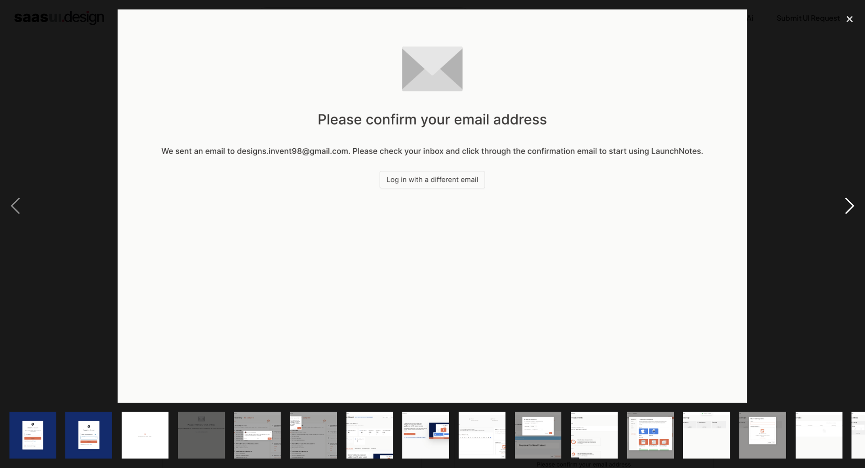
click at [848, 204] on div "next image" at bounding box center [849, 205] width 31 height 393
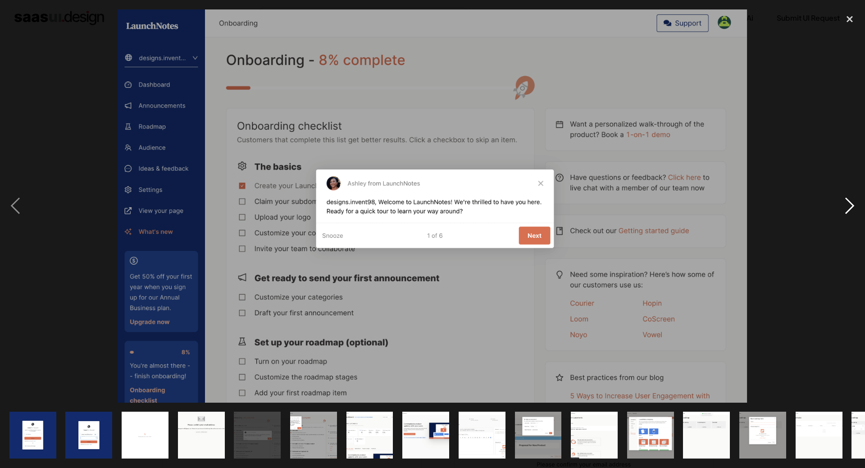
click at [848, 204] on div "next image" at bounding box center [849, 205] width 31 height 393
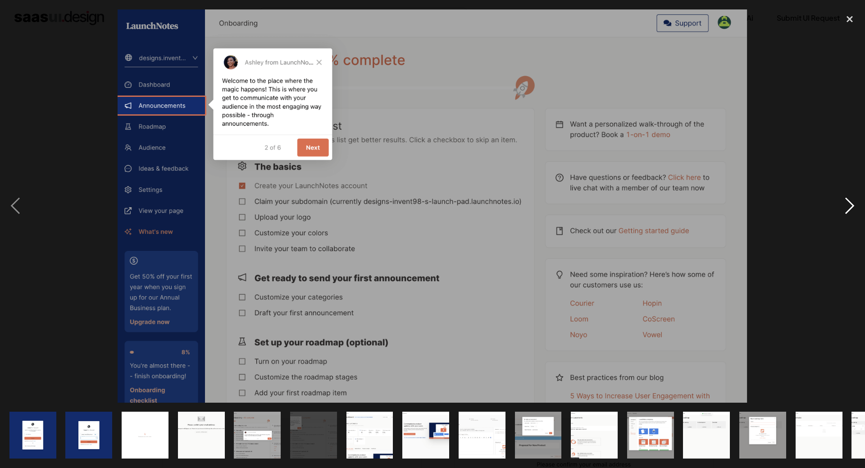
click at [848, 204] on div "next image" at bounding box center [849, 205] width 31 height 393
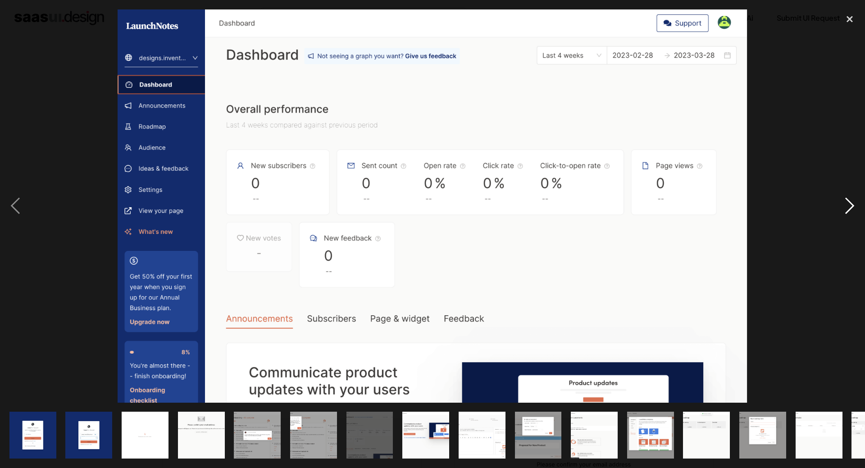
click at [848, 204] on div "next image" at bounding box center [849, 205] width 31 height 393
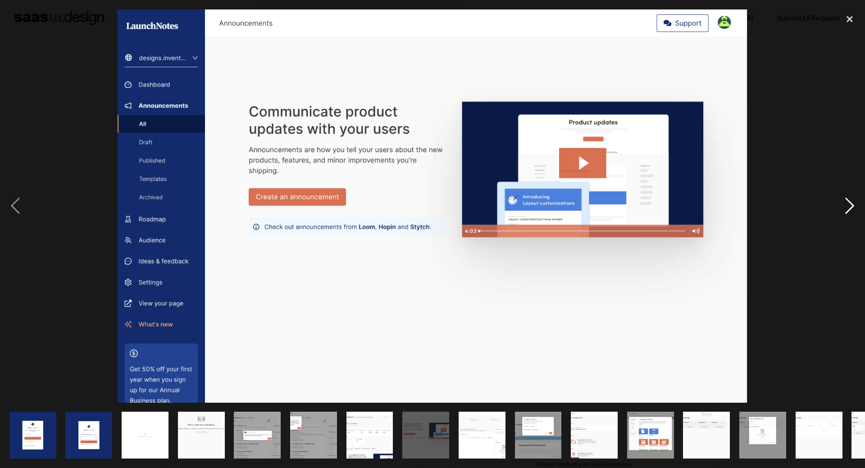
click at [842, 207] on div "next image" at bounding box center [849, 205] width 31 height 393
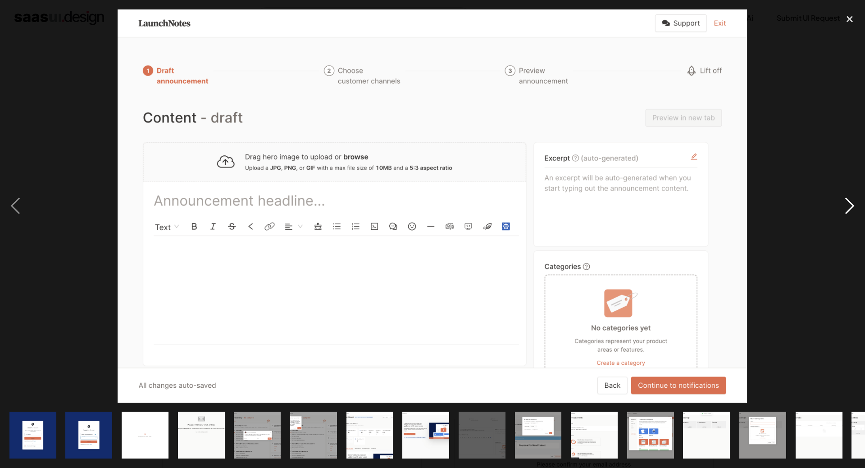
click at [839, 208] on div "next image" at bounding box center [849, 205] width 31 height 393
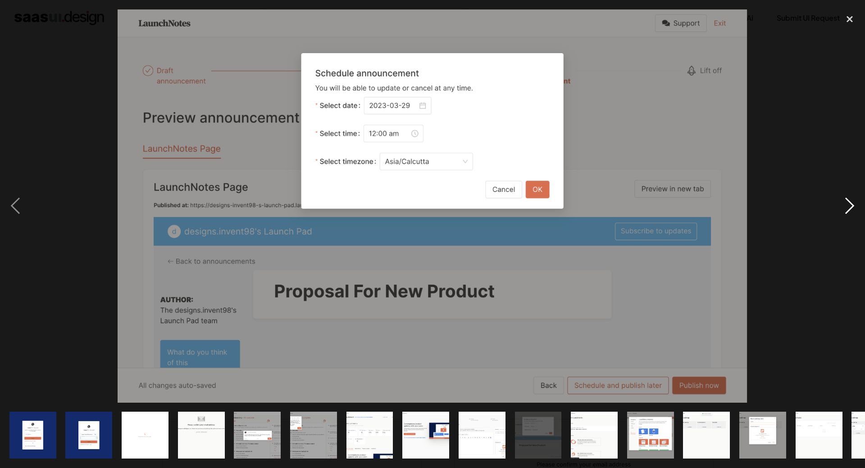
click at [839, 208] on div "next image" at bounding box center [849, 205] width 31 height 393
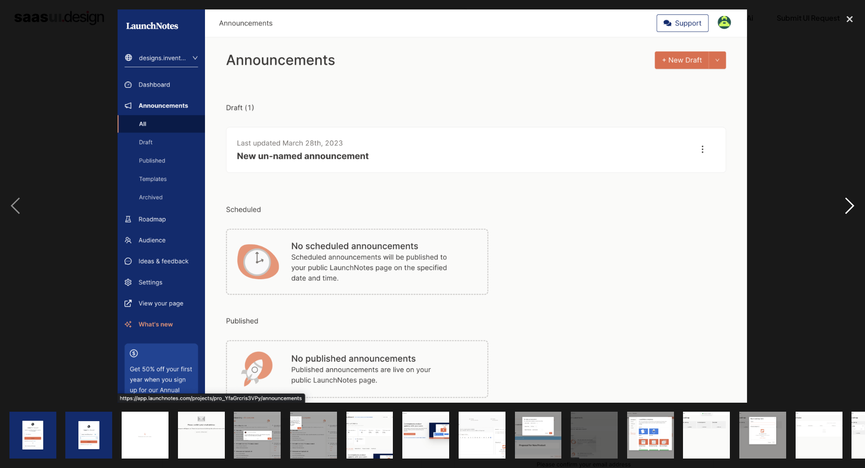
click at [839, 208] on div "next image" at bounding box center [849, 205] width 31 height 393
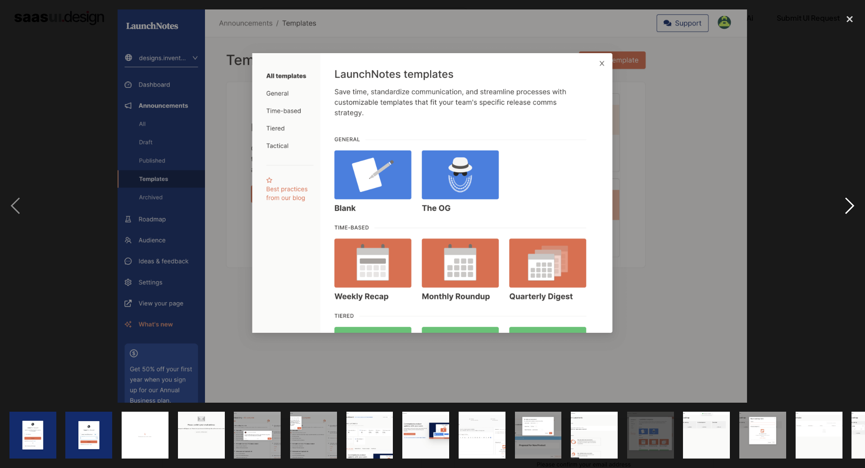
click at [849, 214] on div "next image" at bounding box center [849, 205] width 31 height 393
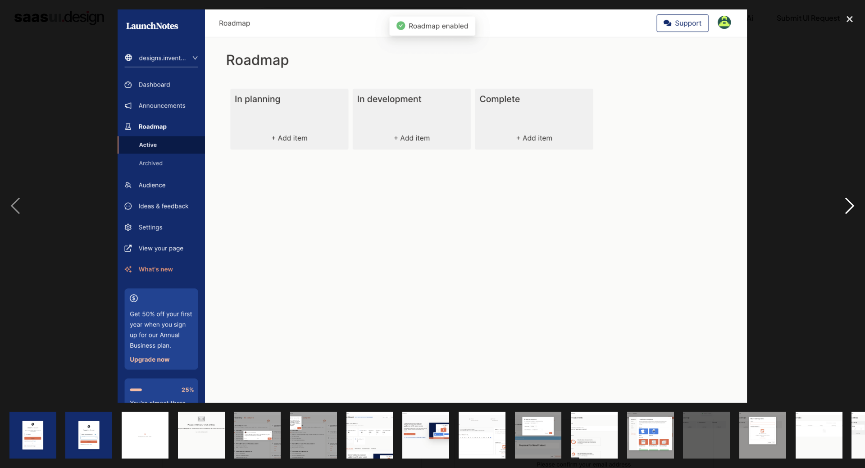
click at [844, 195] on div "next image" at bounding box center [849, 205] width 31 height 393
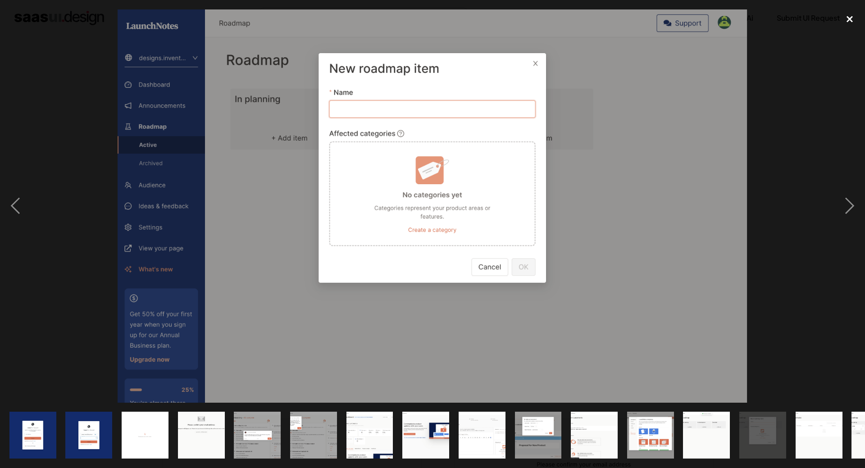
click at [845, 19] on div "close lightbox" at bounding box center [849, 19] width 31 height 20
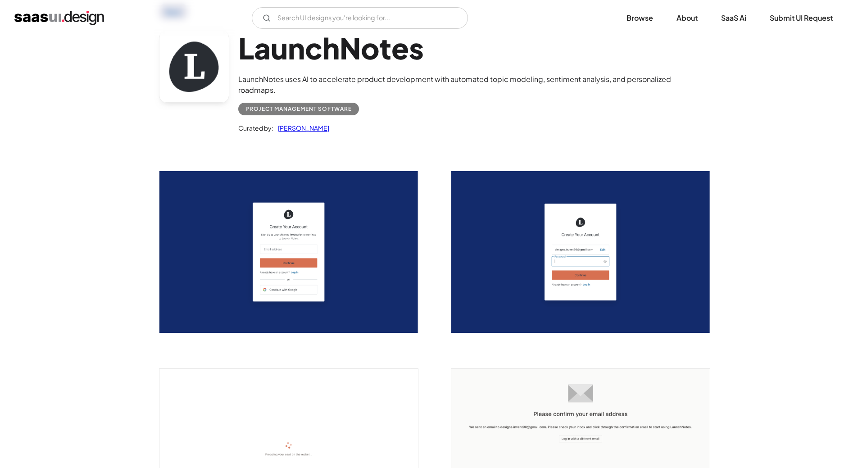
scroll to position [45, 0]
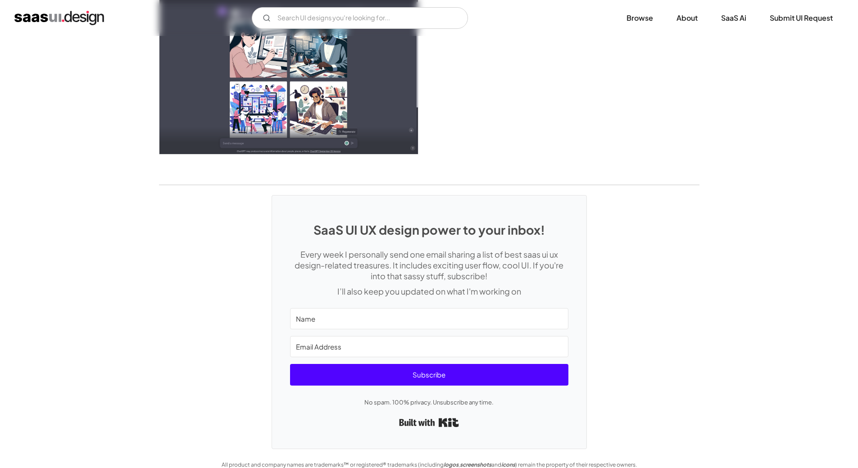
scroll to position [2604, 0]
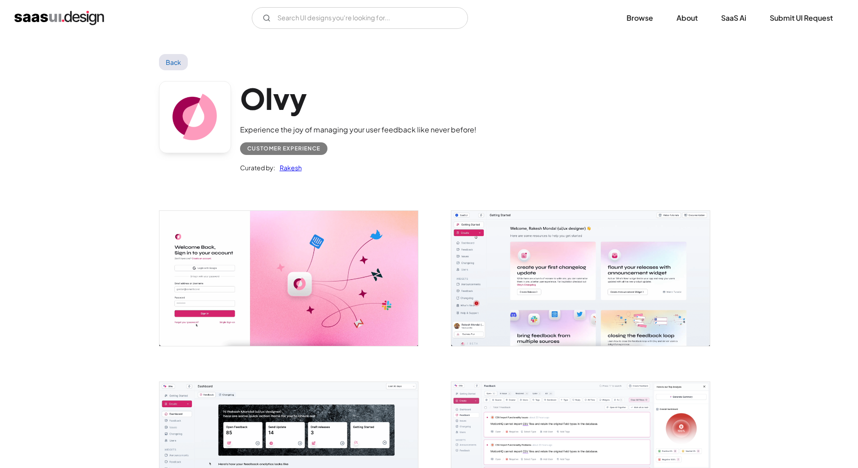
click at [523, 279] on img "open lightbox" at bounding box center [580, 278] width 259 height 135
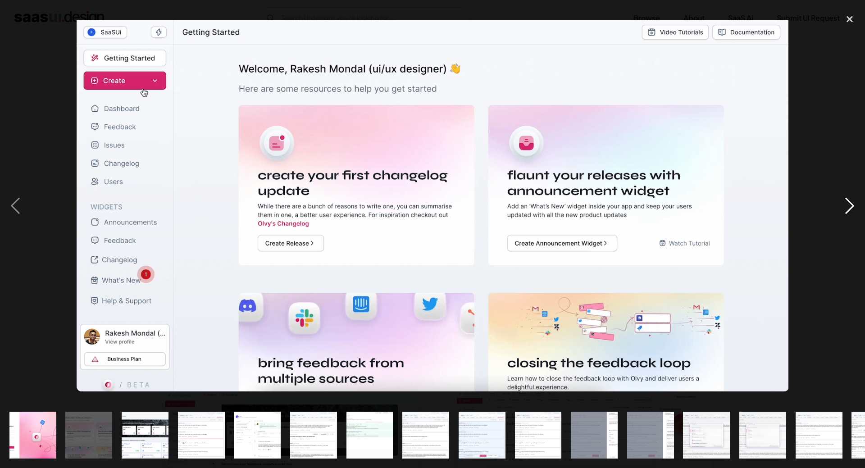
click at [851, 209] on div "next image" at bounding box center [849, 205] width 31 height 393
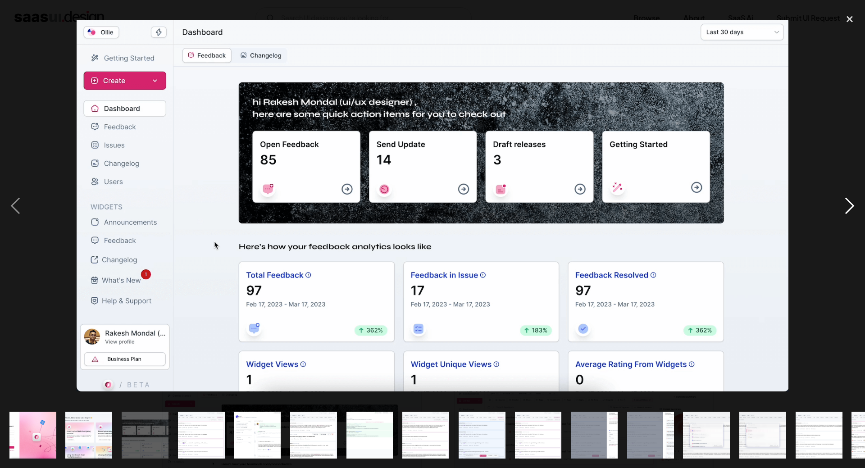
click at [852, 204] on div "next image" at bounding box center [849, 205] width 31 height 393
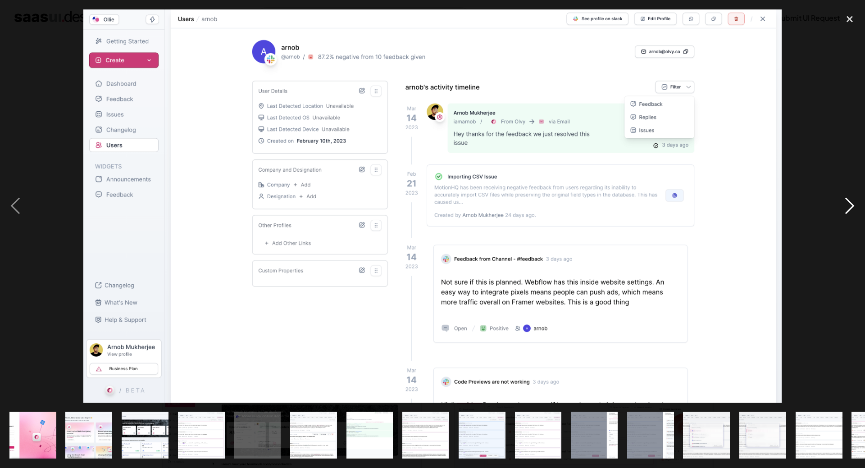
click at [856, 206] on div "next image" at bounding box center [849, 205] width 31 height 393
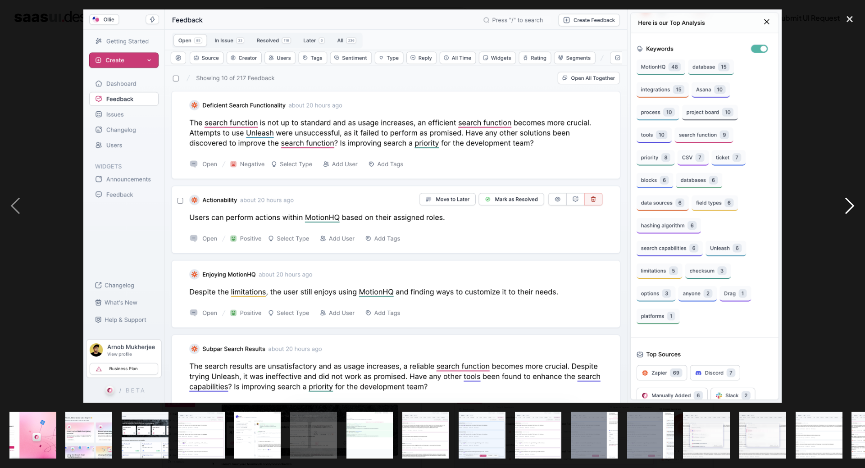
click at [838, 196] on div "next image" at bounding box center [849, 205] width 31 height 393
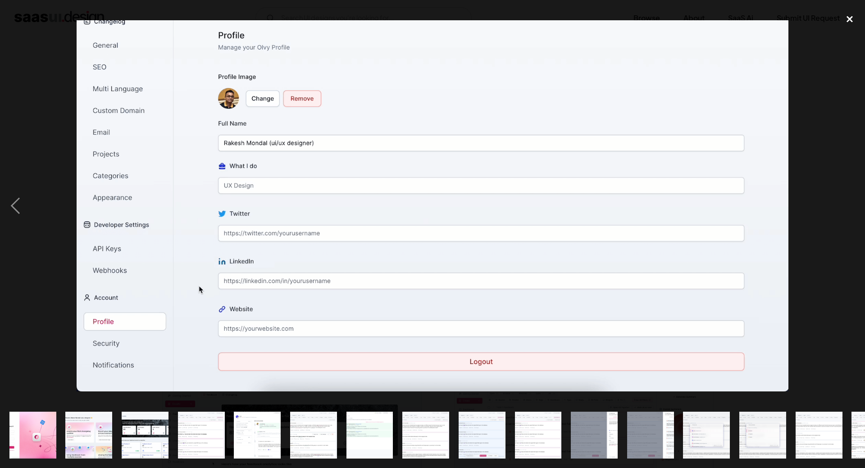
click at [851, 16] on div "close lightbox" at bounding box center [849, 19] width 31 height 20
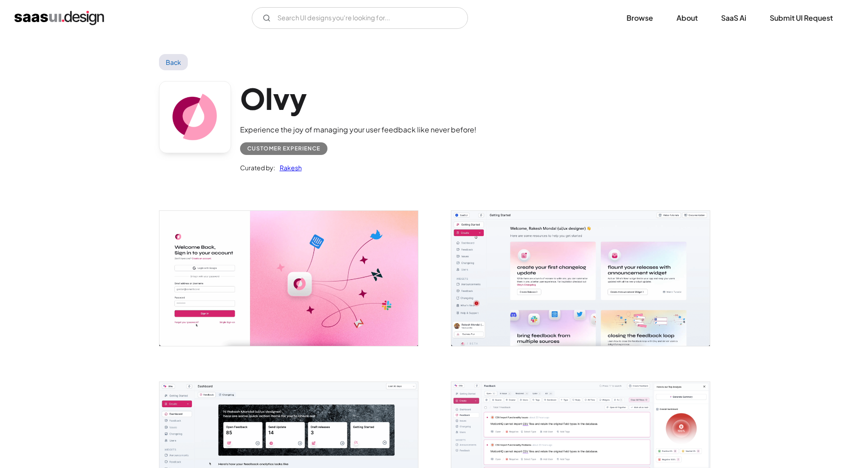
click at [687, 84] on div "Olvy Experience the joy of managing your user feedback like never before! Custo…" at bounding box center [429, 129] width 541 height 118
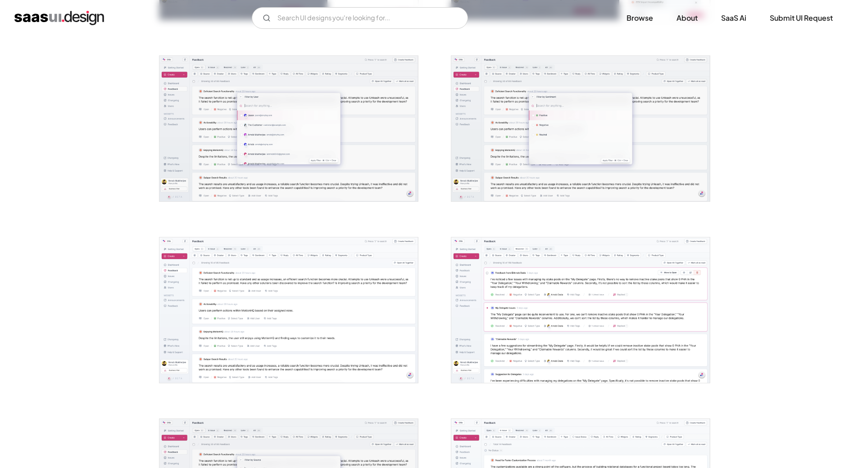
scroll to position [1532, 0]
